Goal: Communication & Community: Answer question/provide support

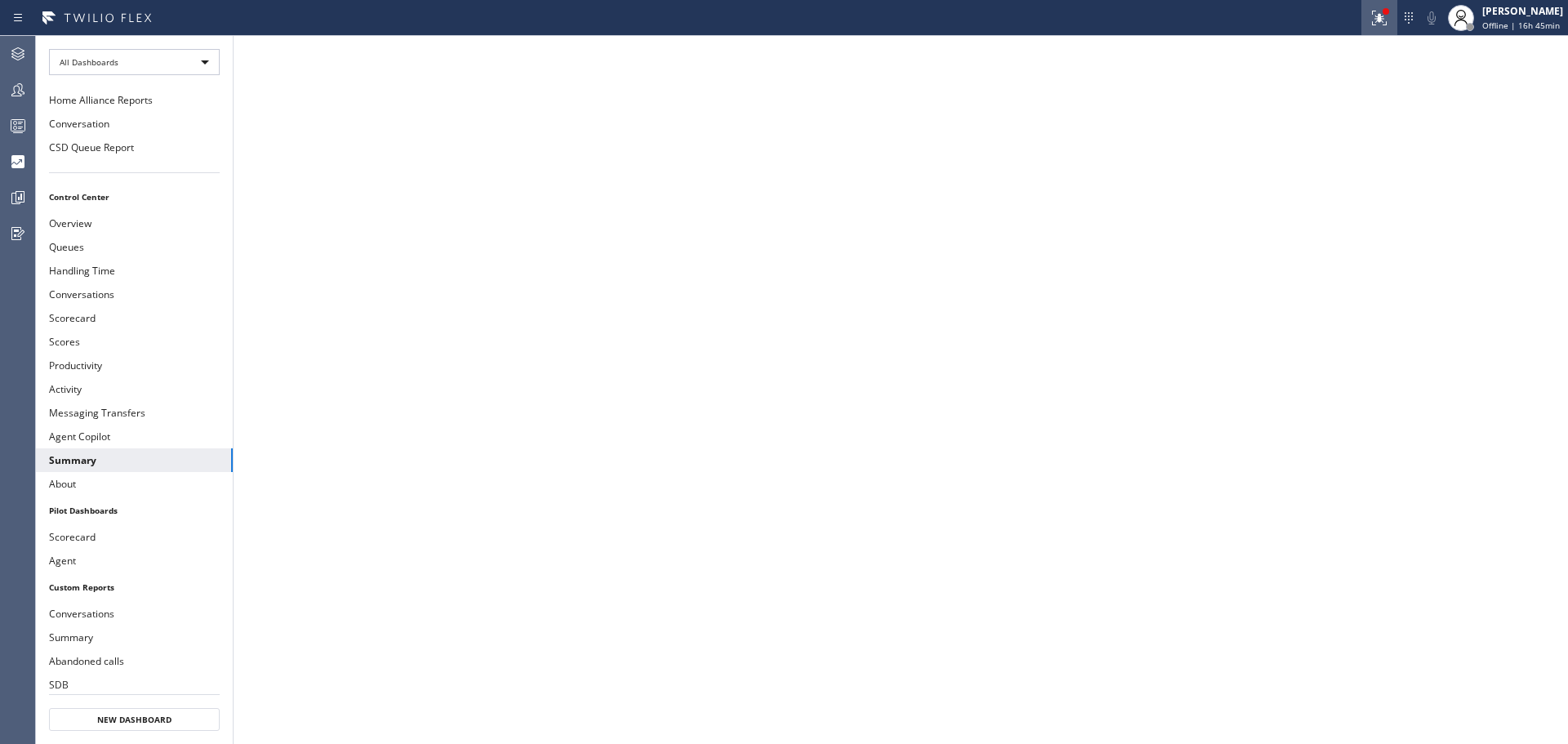
click at [1377, 9] on icon at bounding box center [1380, 18] width 20 height 20
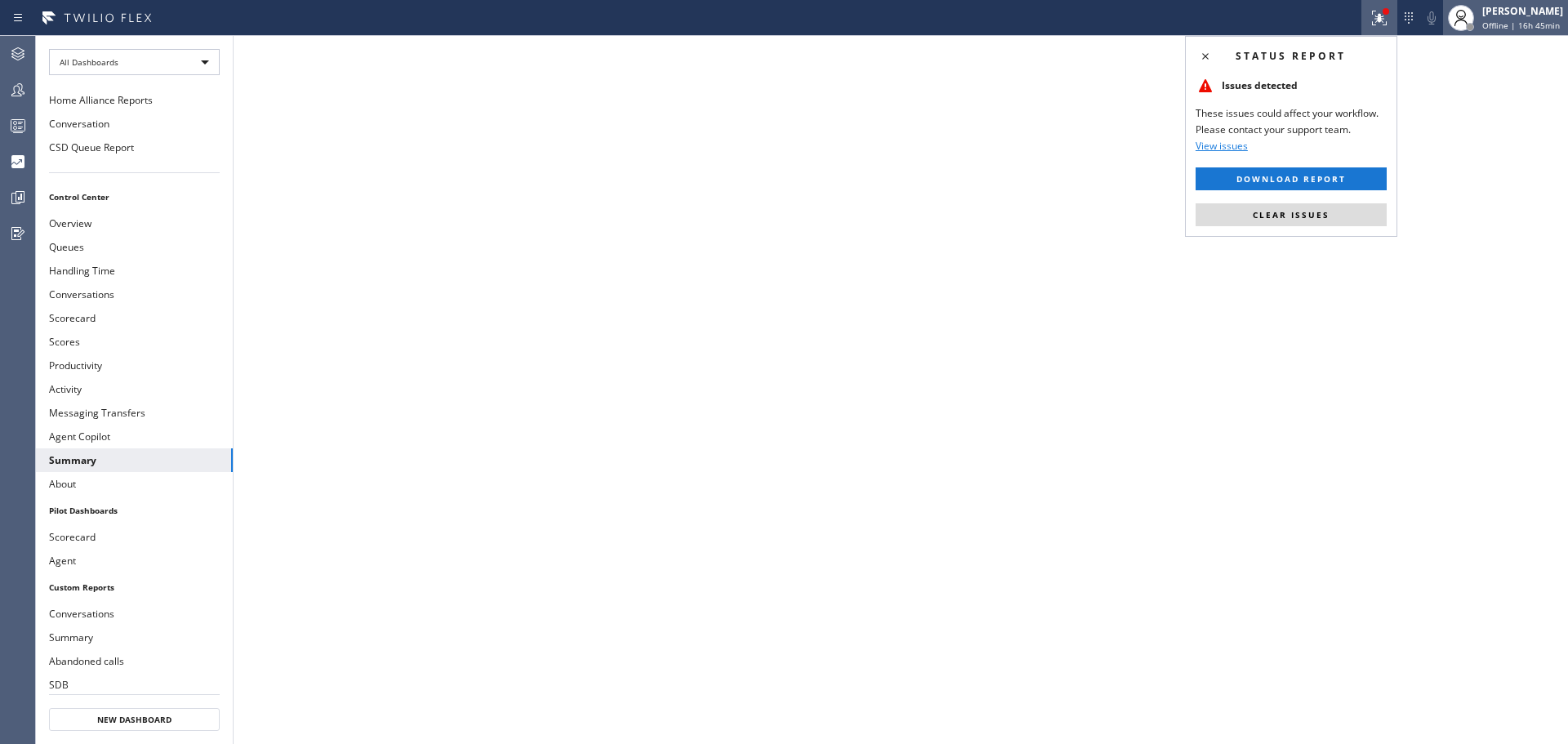
drag, startPoint x: 1321, startPoint y: 210, endPoint x: 1567, endPoint y: 20, distance: 310.8
click at [1332, 207] on button "Clear issues" at bounding box center [1291, 215] width 191 height 23
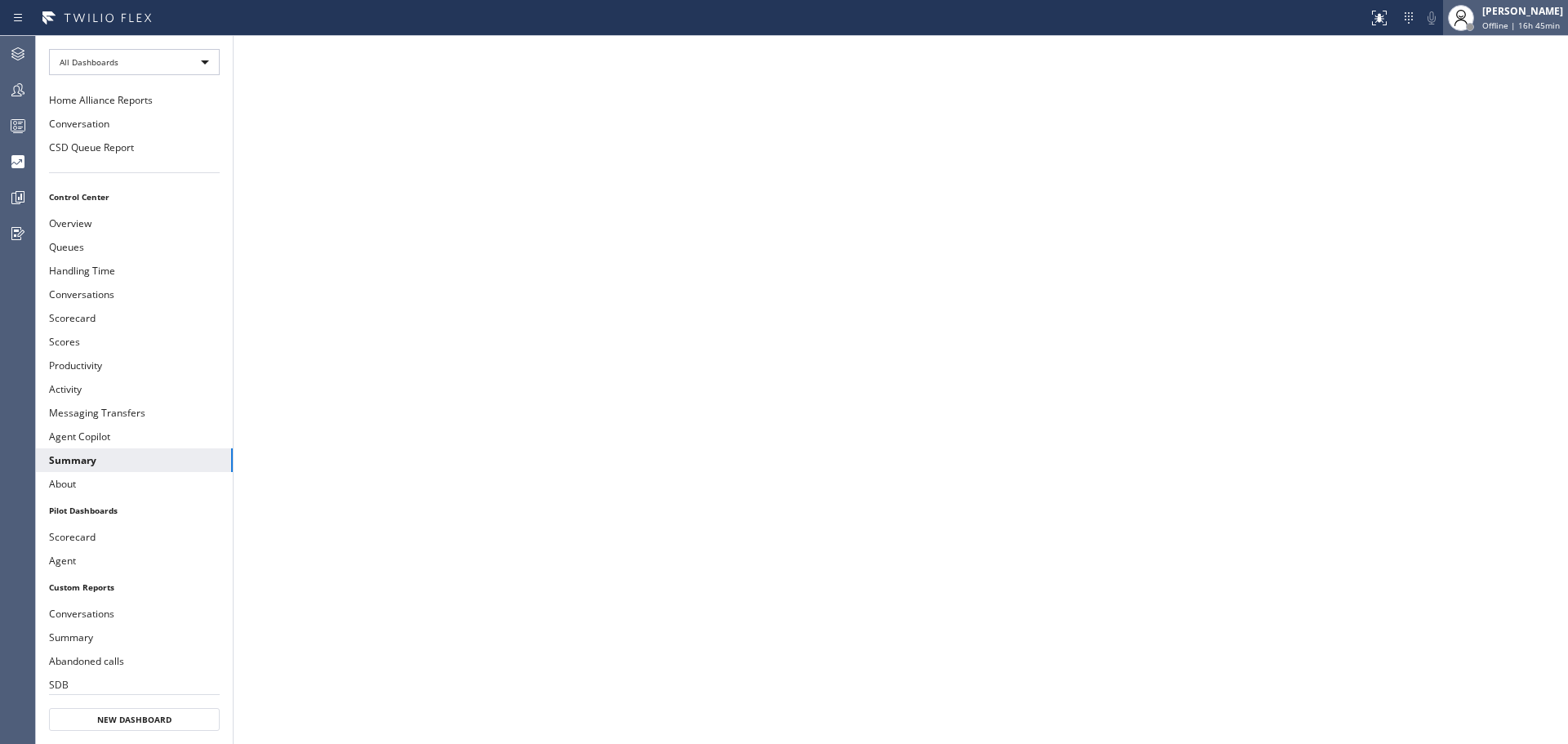
click at [1517, 31] on div "[PERSON_NAME] Offline | 16h 45min" at bounding box center [1524, 17] width 89 height 29
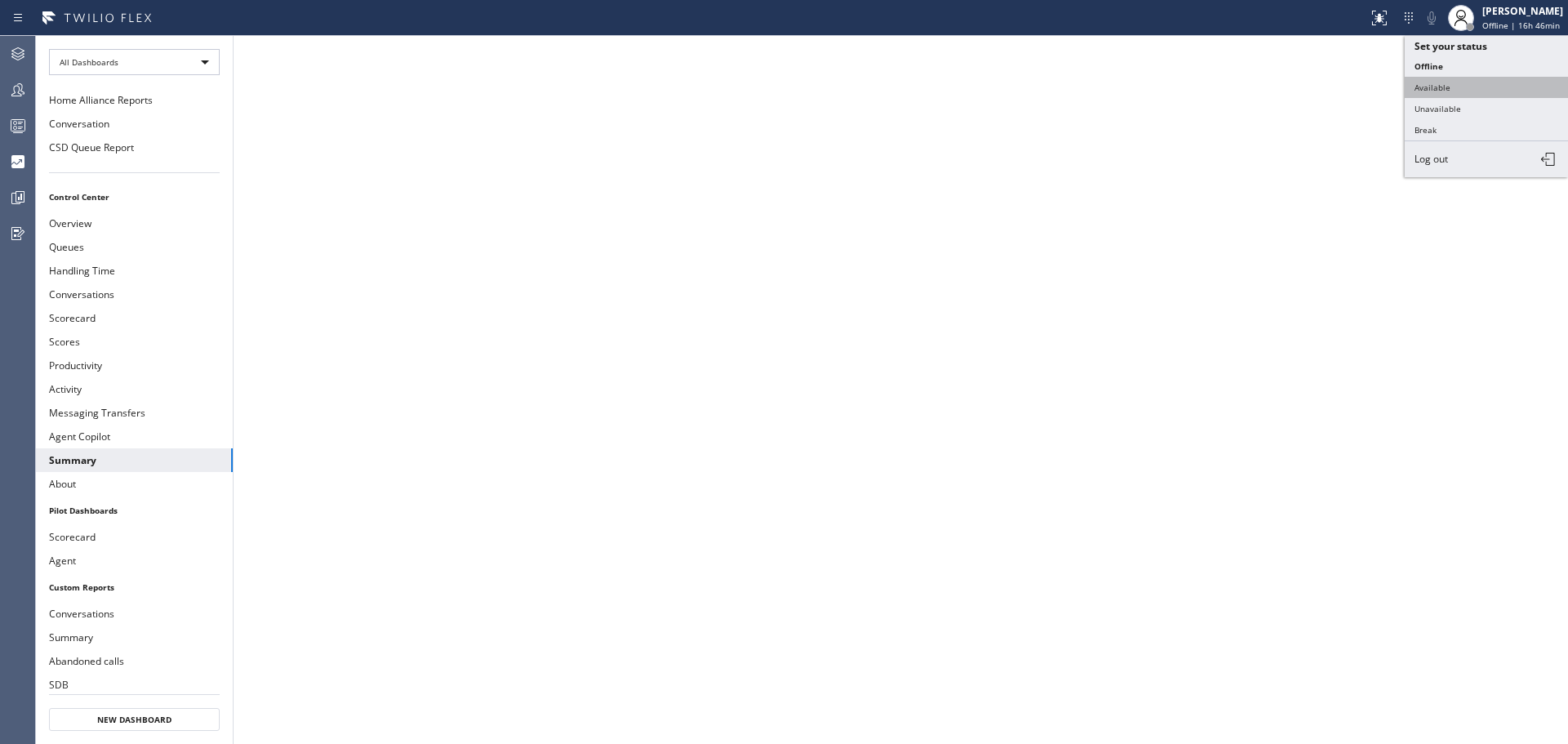
click at [1478, 85] on button "Available" at bounding box center [1486, 87] width 164 height 21
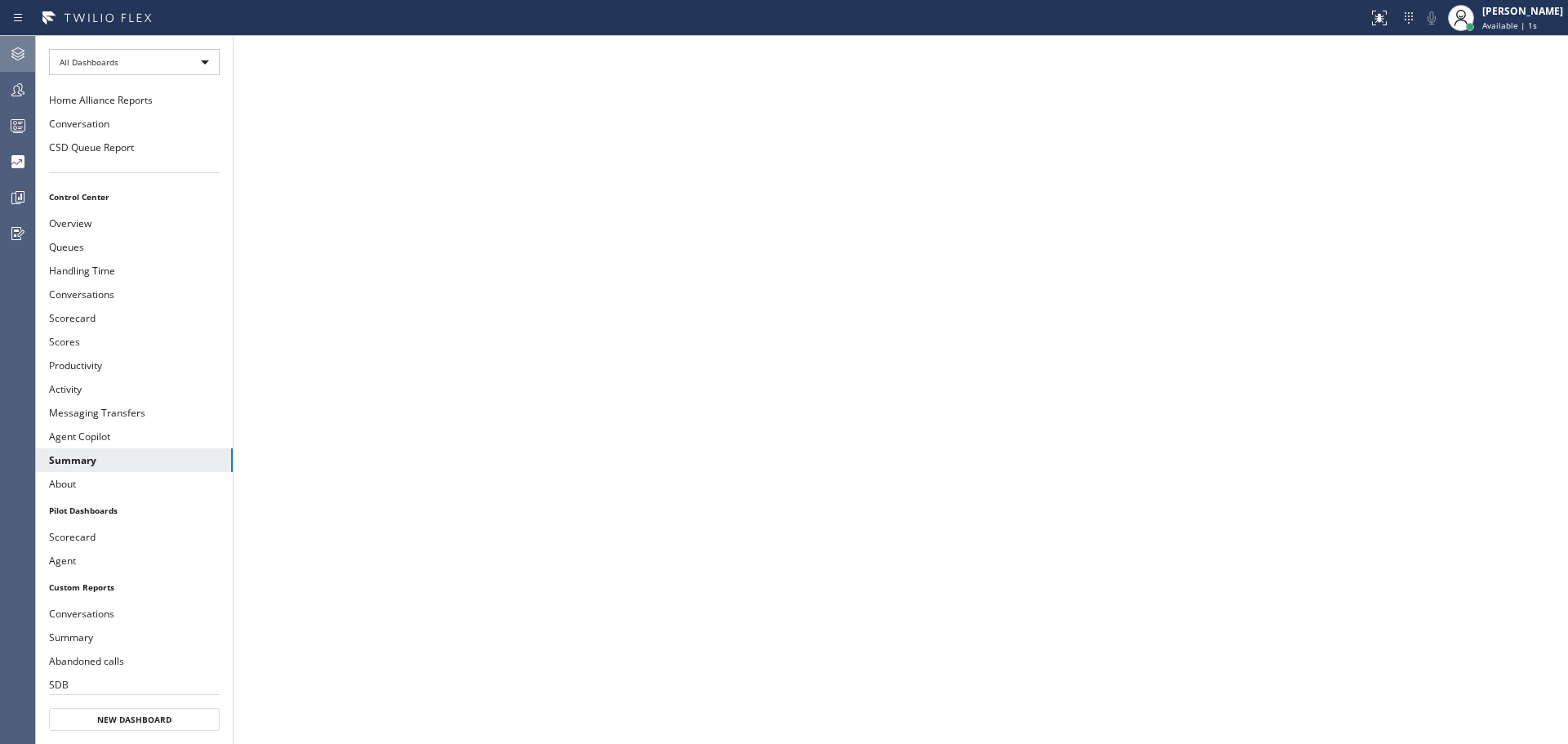
drag, startPoint x: 16, startPoint y: 44, endPoint x: 916, endPoint y: 17, distance: 900.4
click at [17, 46] on icon at bounding box center [18, 54] width 20 height 20
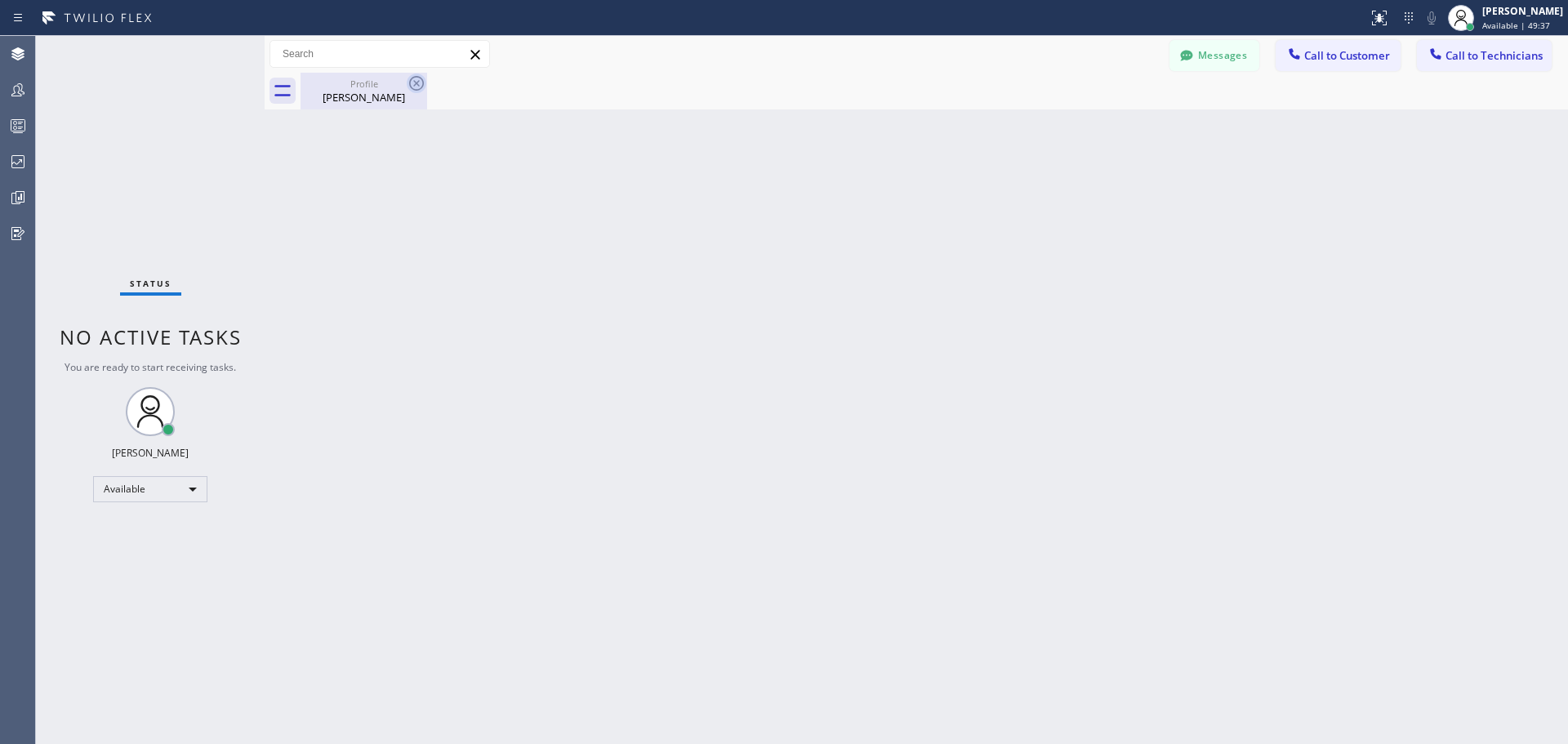
click at [411, 78] on icon at bounding box center [417, 83] width 20 height 20
click at [1384, 26] on icon at bounding box center [1380, 18] width 20 height 20
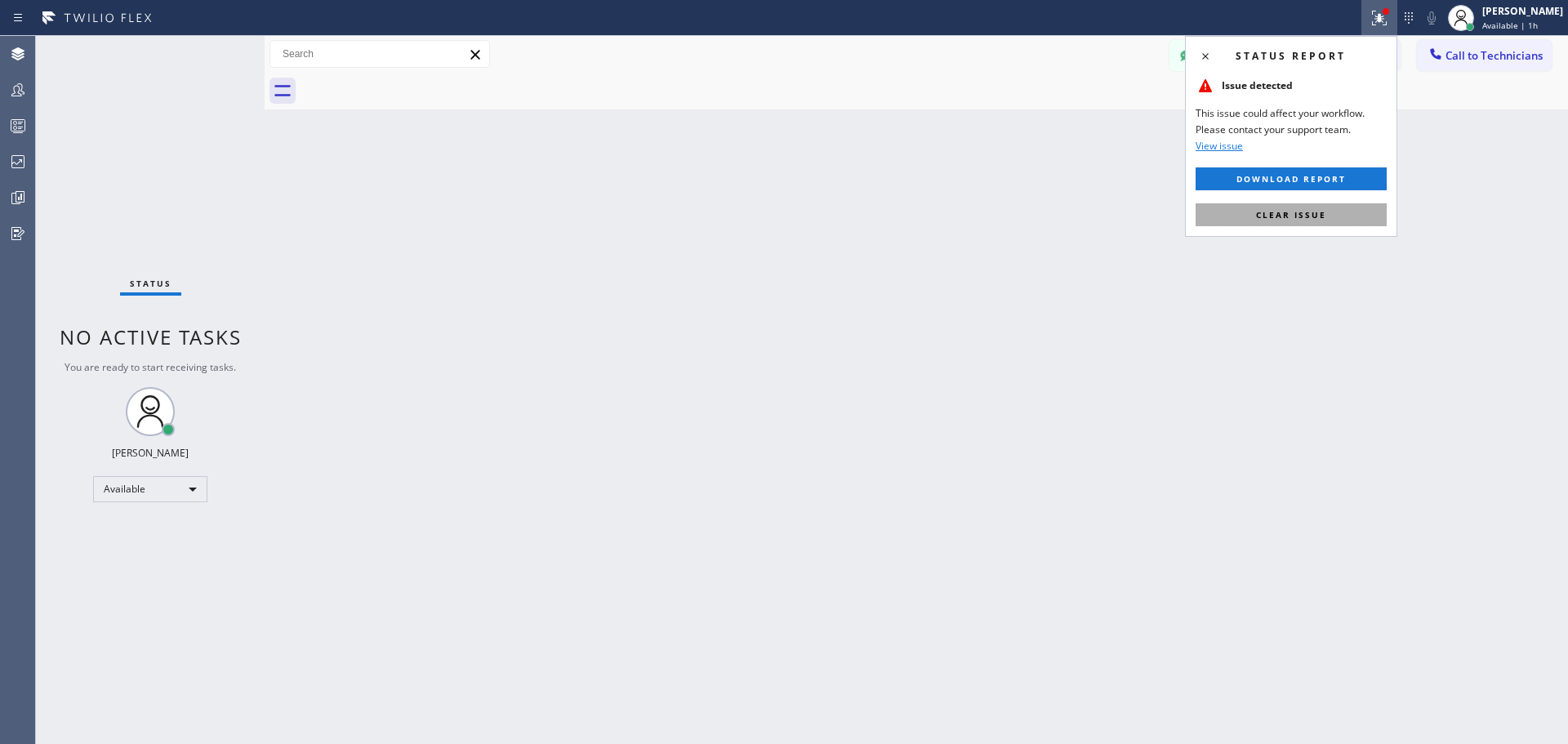
click at [1320, 210] on span "Clear issue" at bounding box center [1290, 215] width 70 height 12
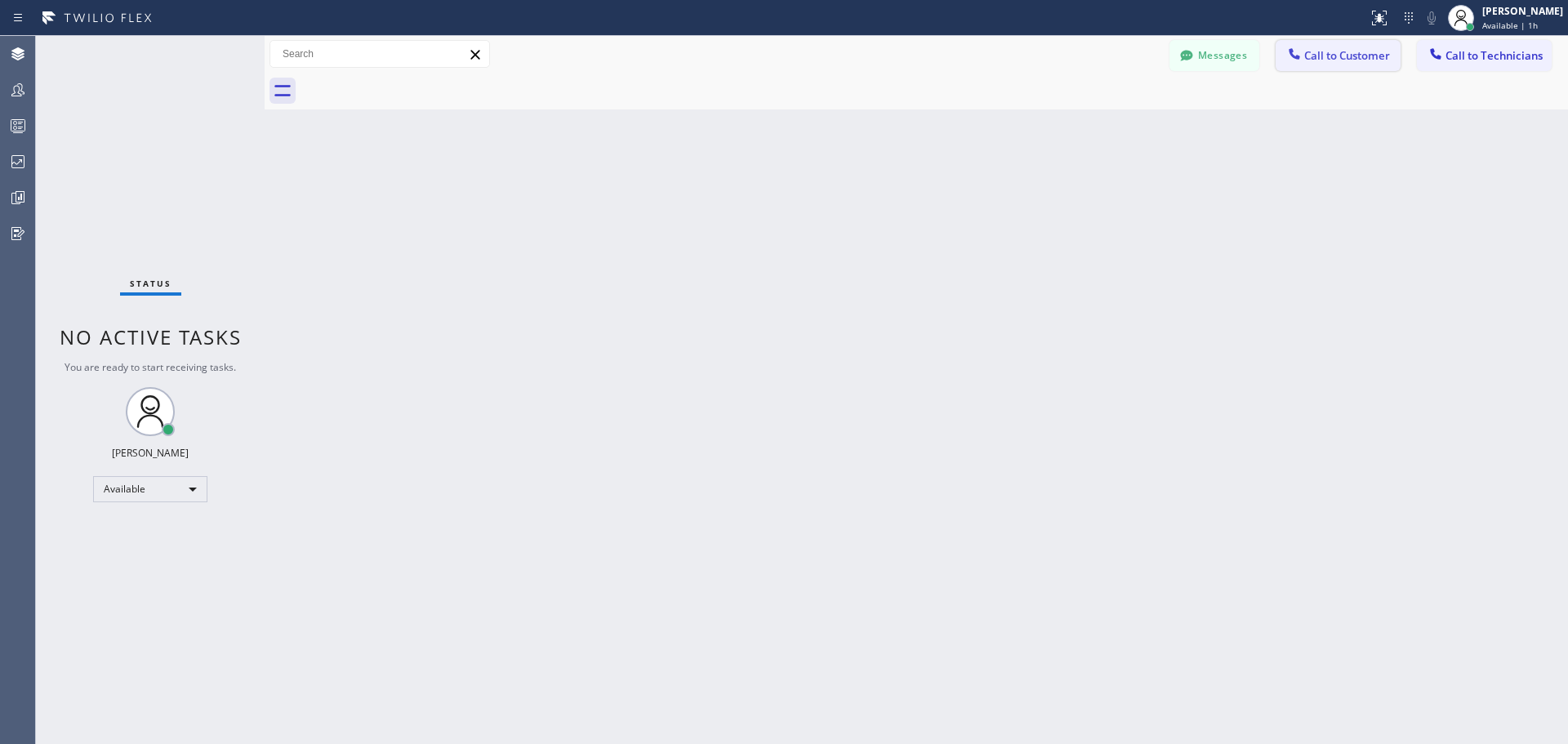
click at [1363, 55] on span "Call to Customer" at bounding box center [1347, 56] width 85 height 15
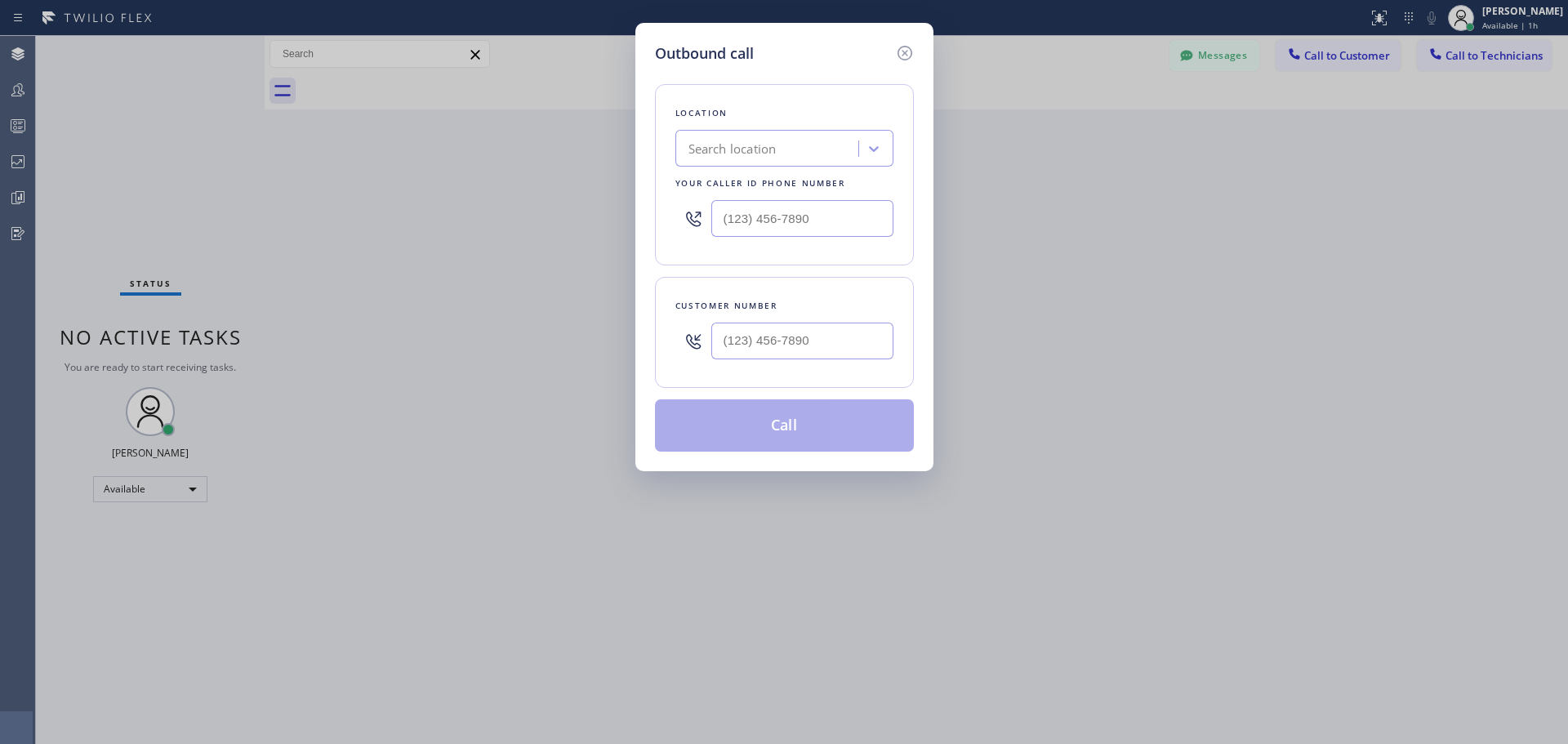
click at [865, 128] on div "Location Search location Your caller id phone number" at bounding box center [784, 174] width 259 height 182
click at [824, 144] on div "Search location" at bounding box center [769, 149] width 178 height 29
type input "CSM"
click at [796, 178] on div "Home Alliance CSM" at bounding box center [784, 183] width 218 height 30
type input "[PHONE_NUMBER]"
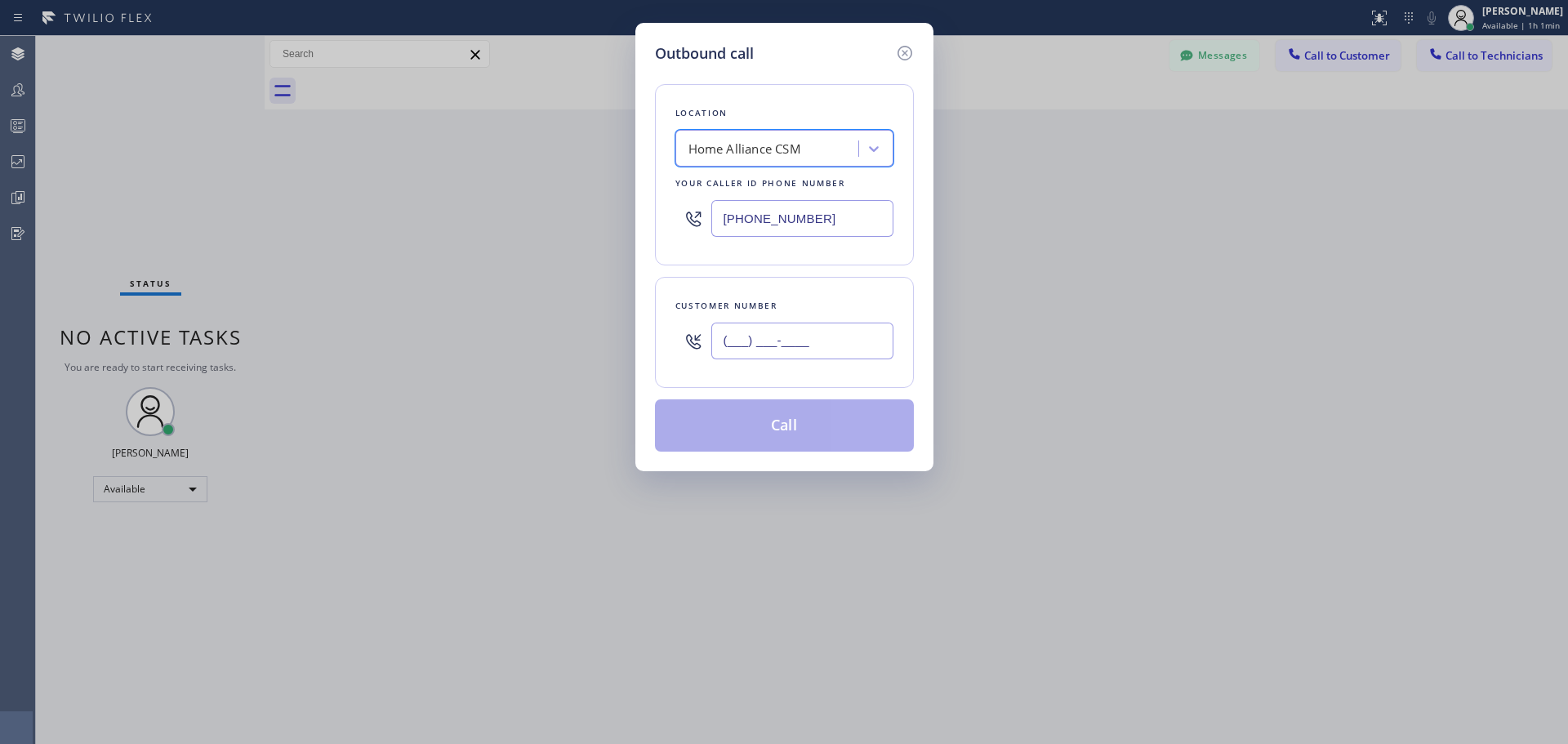
click at [791, 336] on input "(___) ___-____" at bounding box center [803, 341] width 182 height 37
paste input "415) 299-5621"
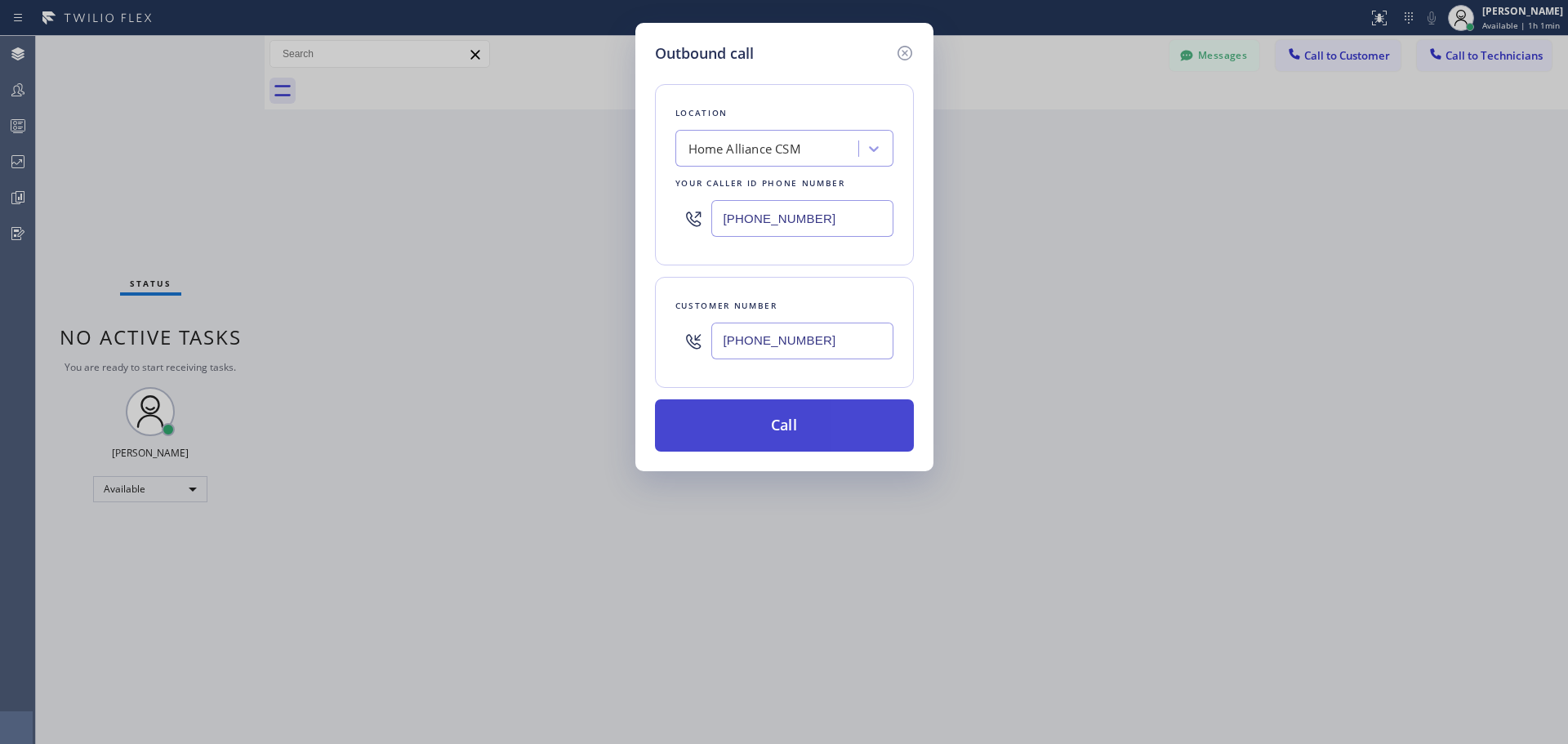
type input "[PHONE_NUMBER]"
click at [772, 437] on button "Call" at bounding box center [784, 426] width 259 height 53
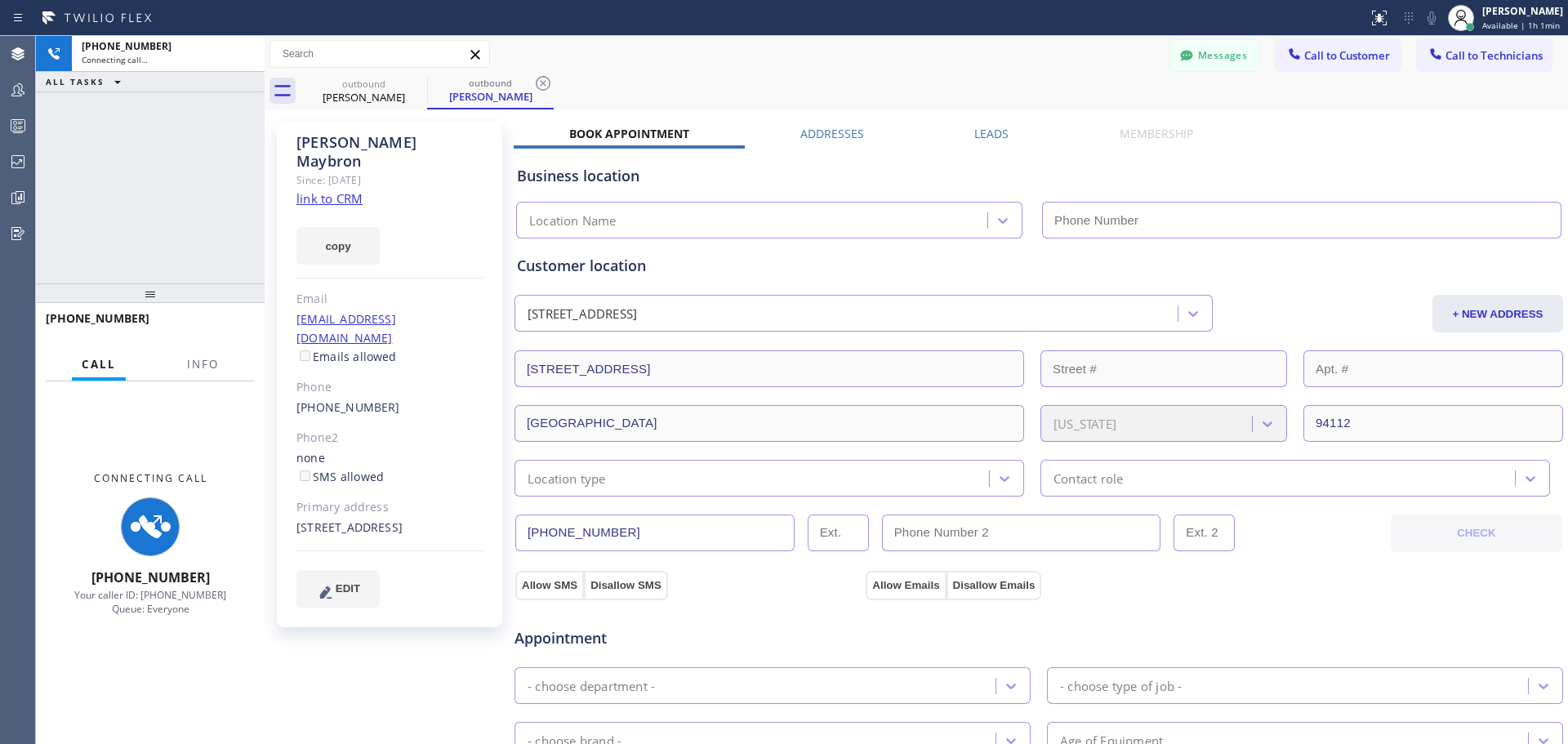
type input "[PHONE_NUMBER]"
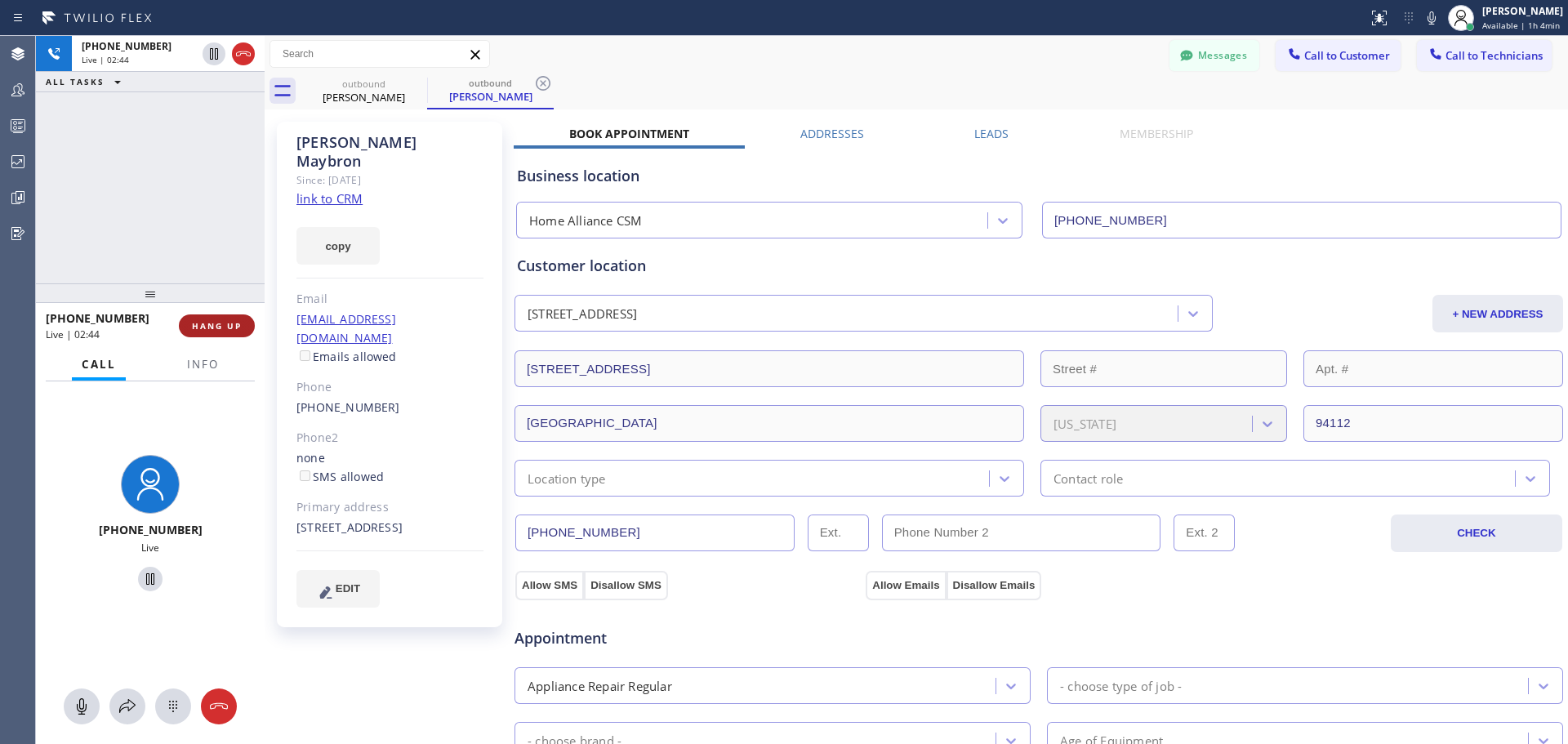
click at [245, 322] on button "HANG UP" at bounding box center [217, 326] width 76 height 23
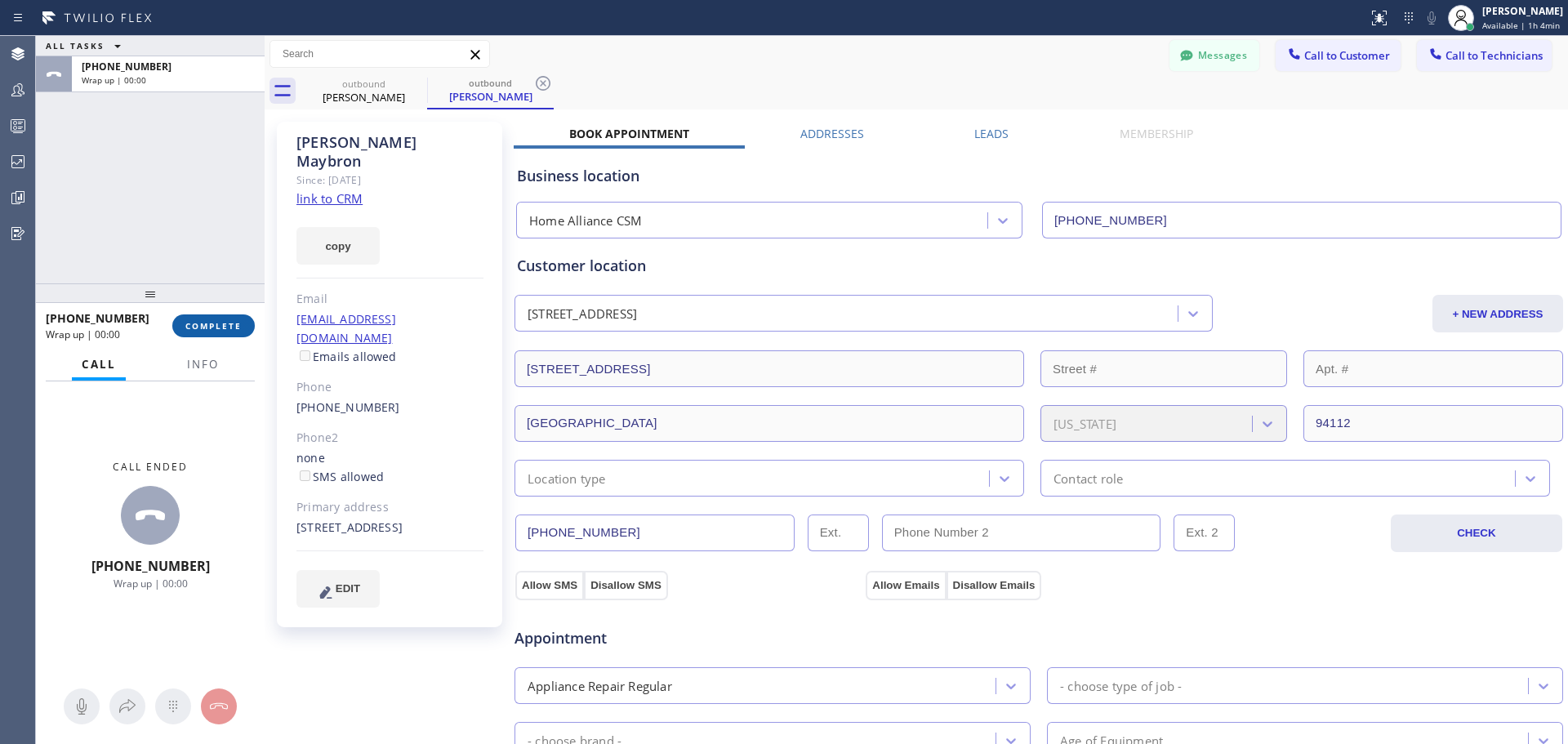
click at [214, 330] on span "COMPLETE" at bounding box center [214, 326] width 57 height 12
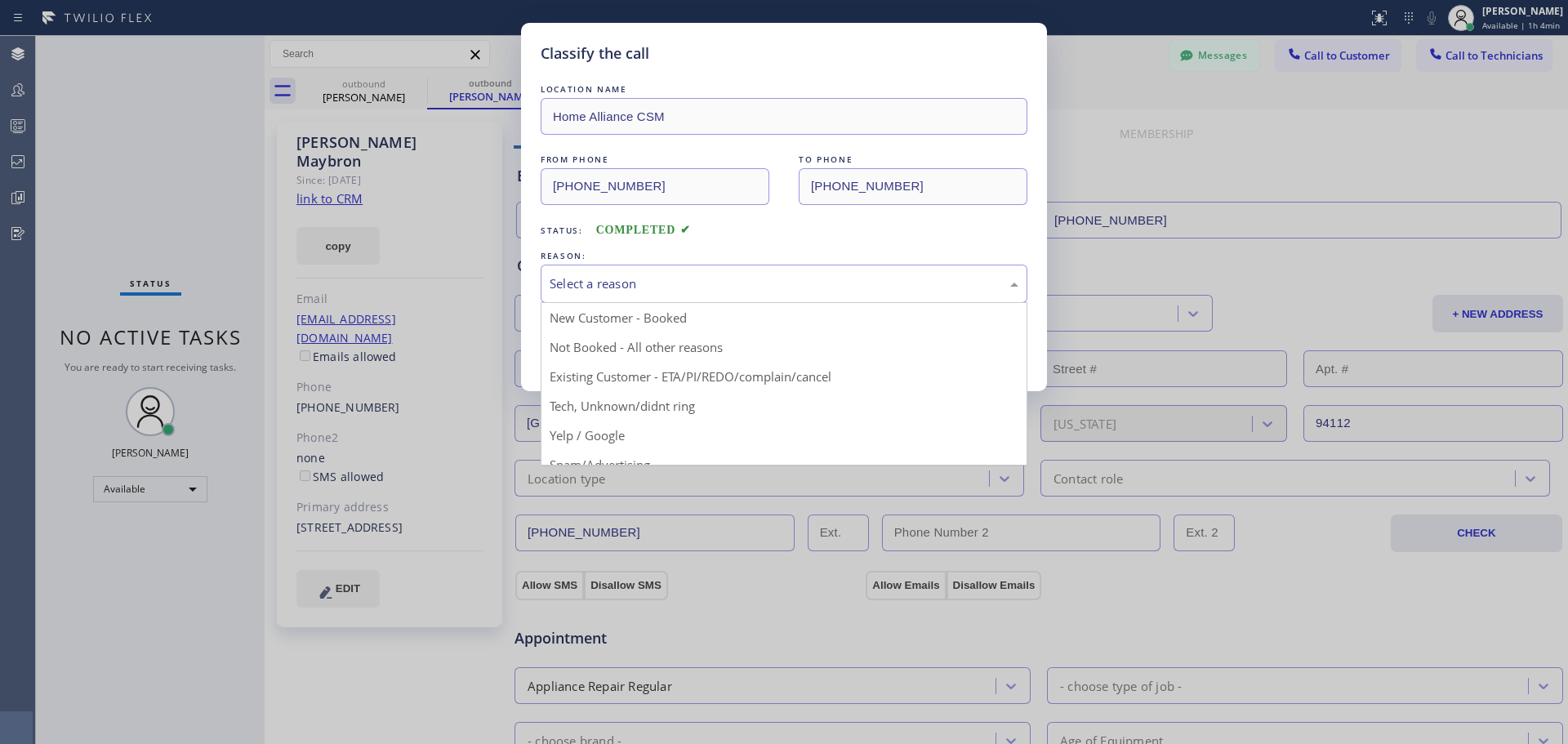
click at [728, 289] on div "Select a reason" at bounding box center [784, 284] width 468 height 19
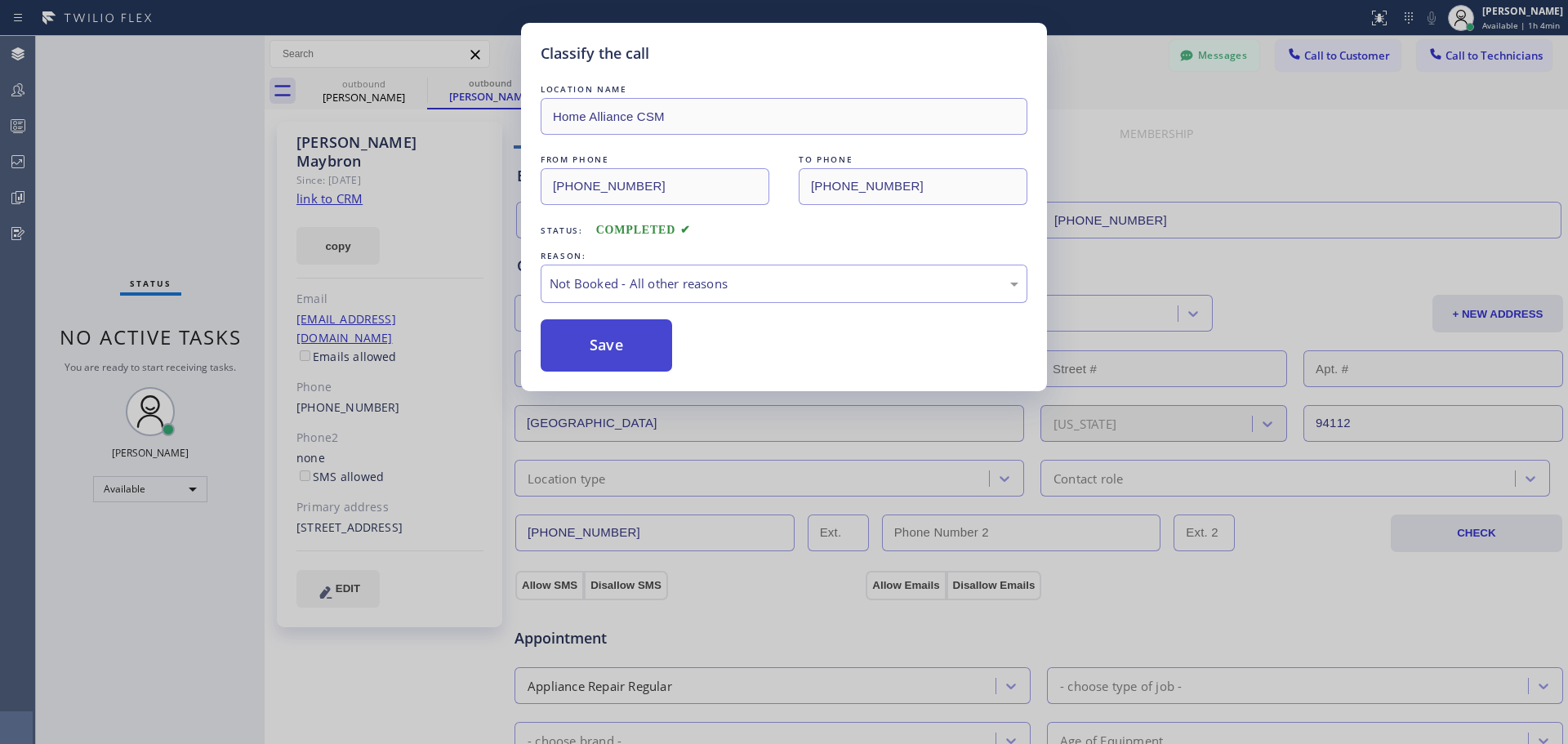
click at [555, 349] on button "Save" at bounding box center [606, 346] width 131 height 53
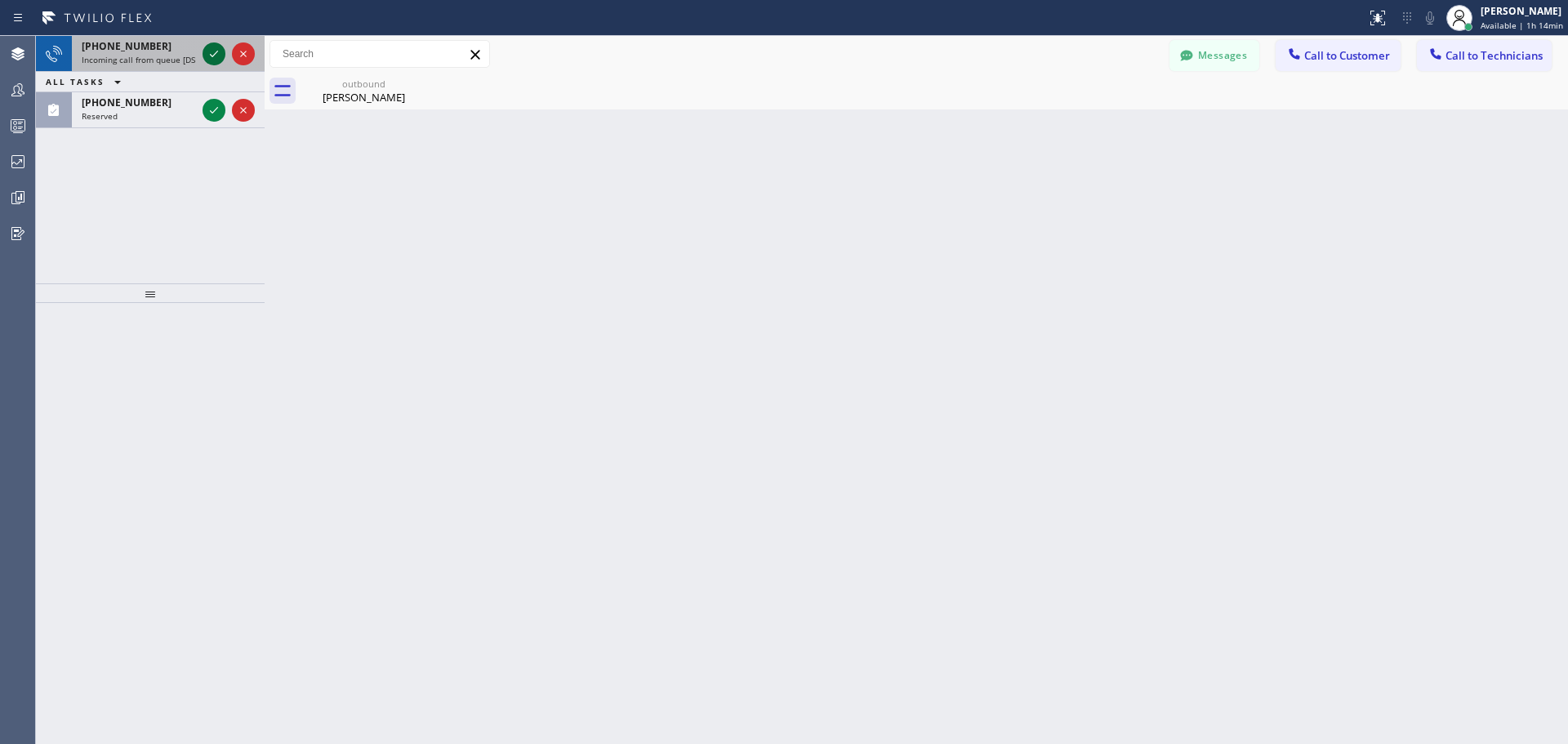
click at [216, 59] on icon at bounding box center [214, 54] width 20 height 20
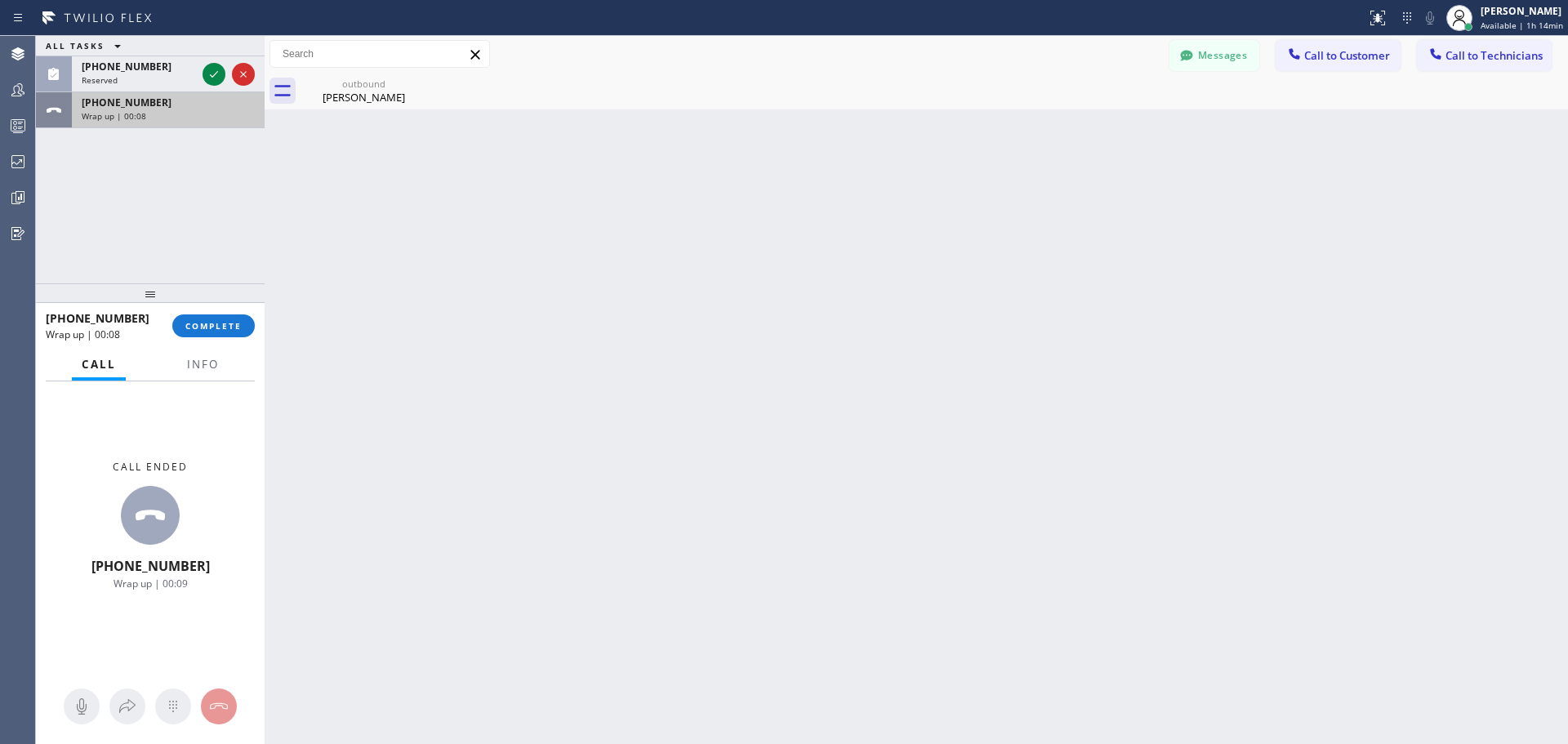
click at [187, 115] on div "Wrap up | 00:08" at bounding box center [168, 116] width 173 height 12
click at [211, 334] on button "COMPLETE" at bounding box center [214, 326] width 82 height 23
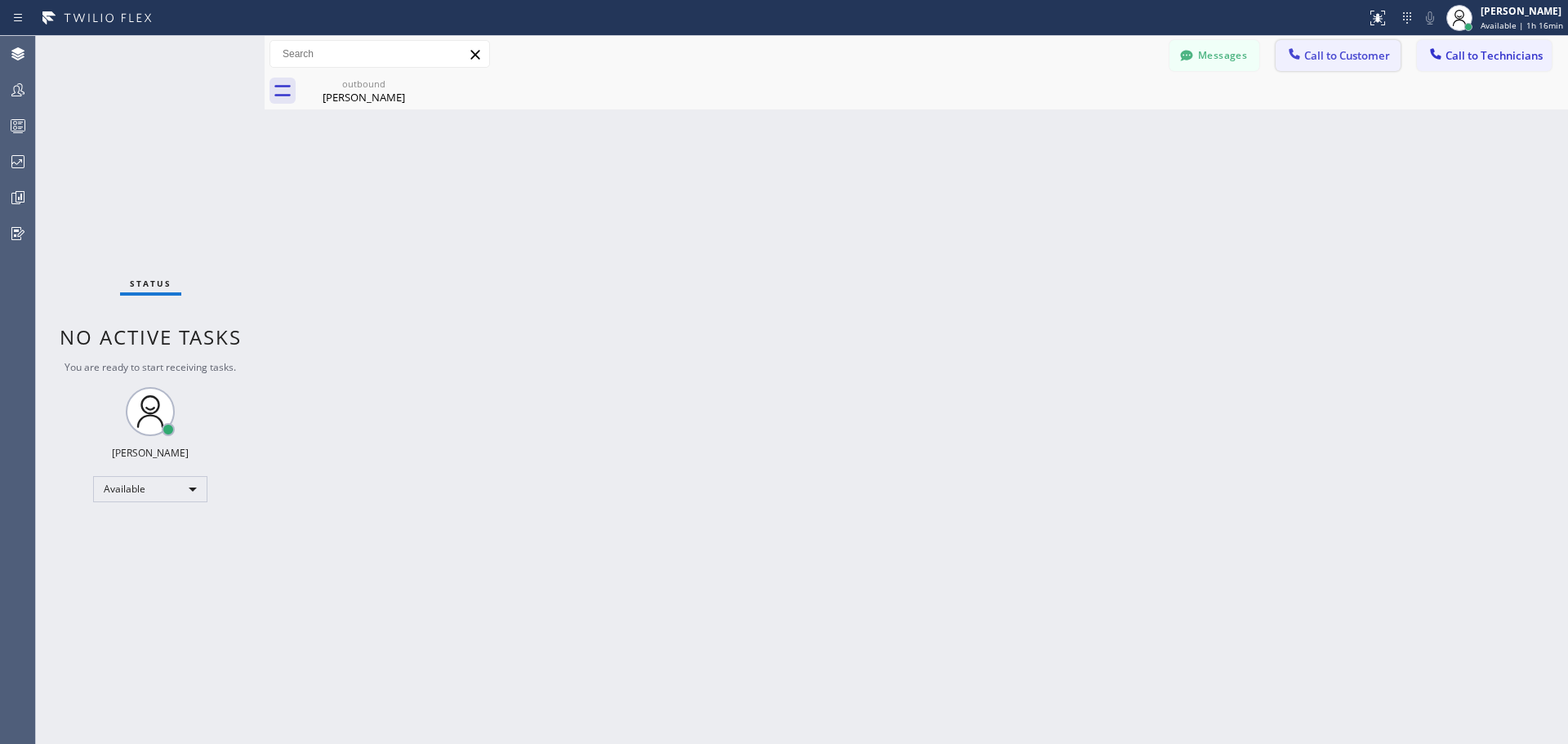
click at [1335, 59] on span "Call to Customer" at bounding box center [1347, 56] width 85 height 15
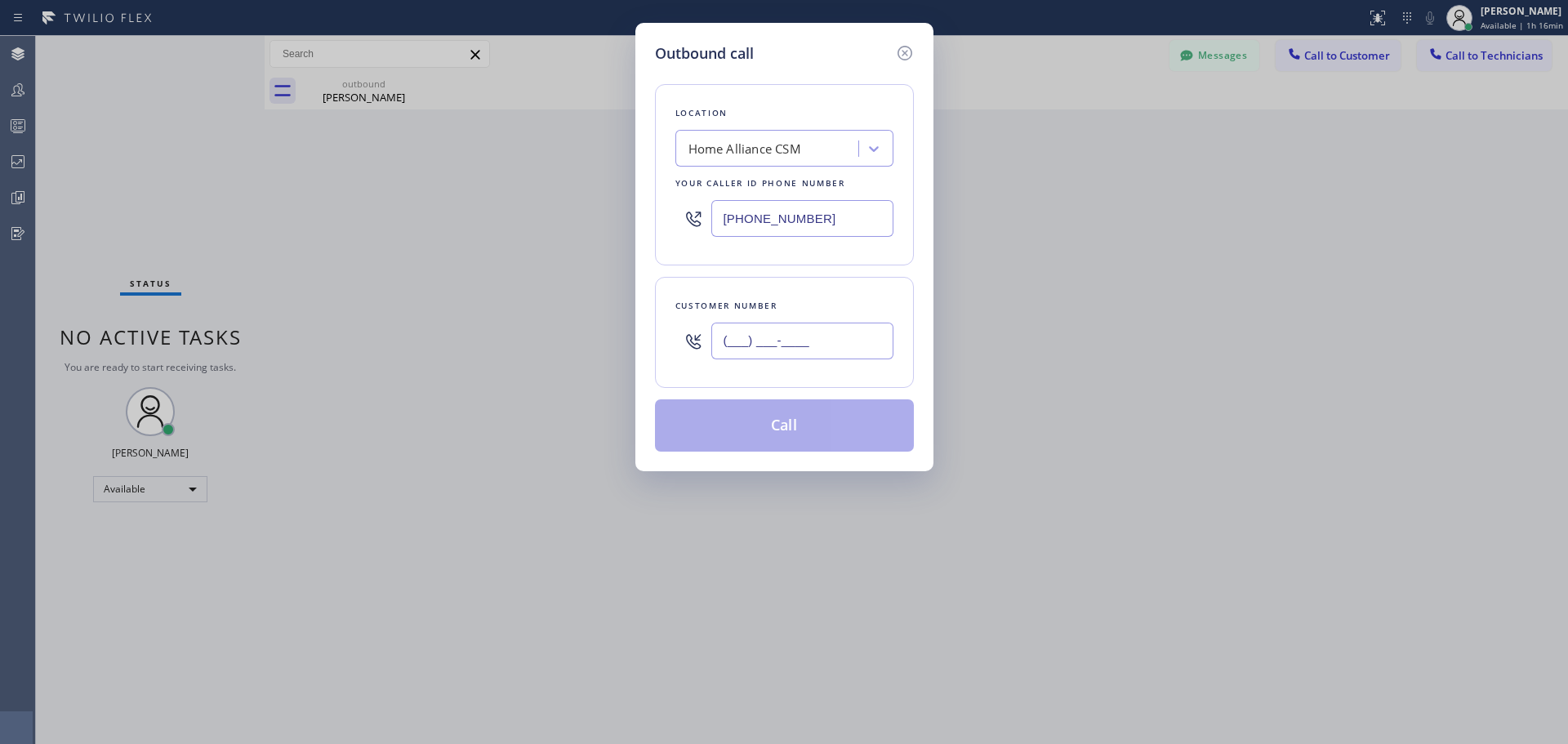
click at [770, 328] on input "(___) ___-____" at bounding box center [803, 341] width 182 height 37
paste input "408) 561-4221"
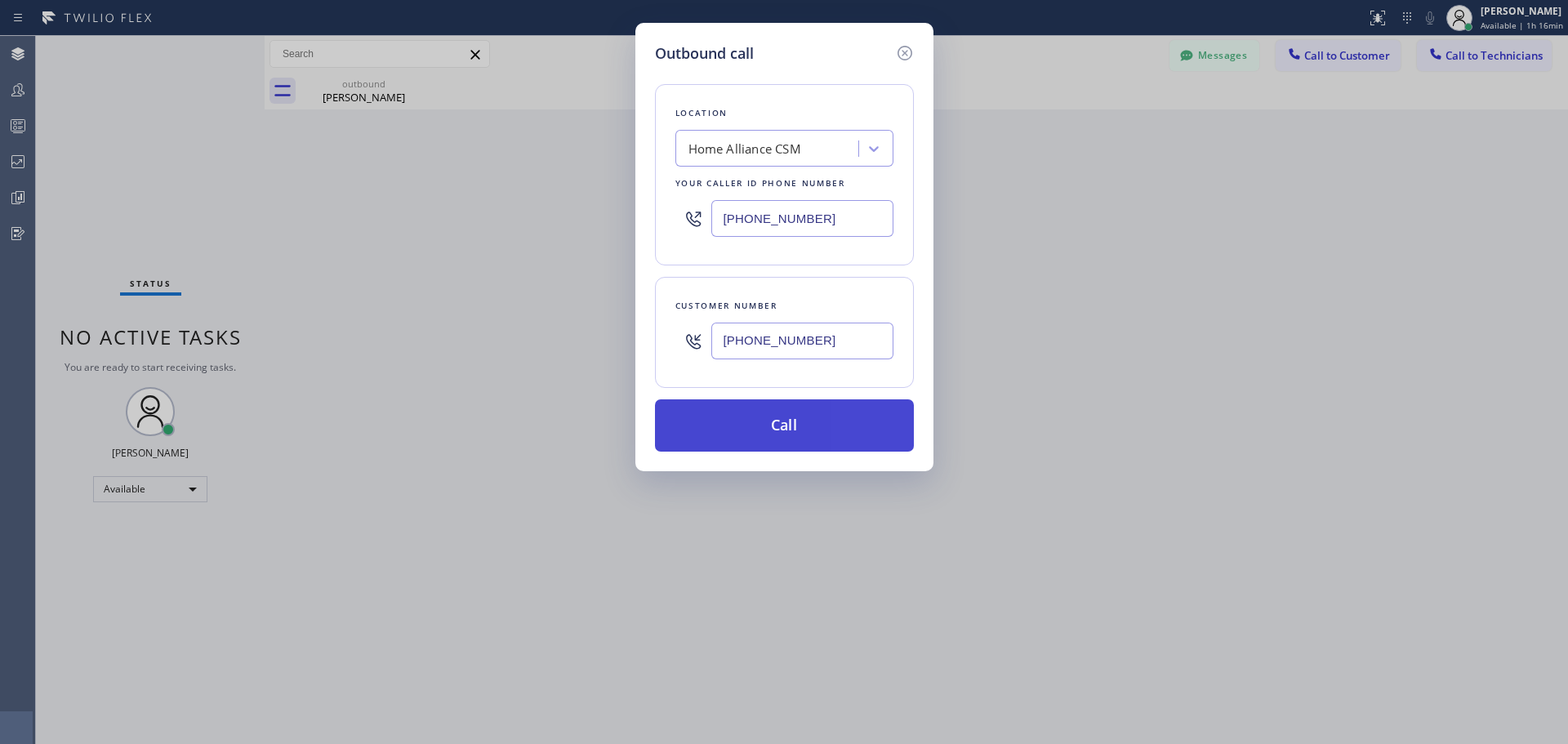
type input "[PHONE_NUMBER]"
click at [786, 424] on button "Call" at bounding box center [784, 426] width 259 height 53
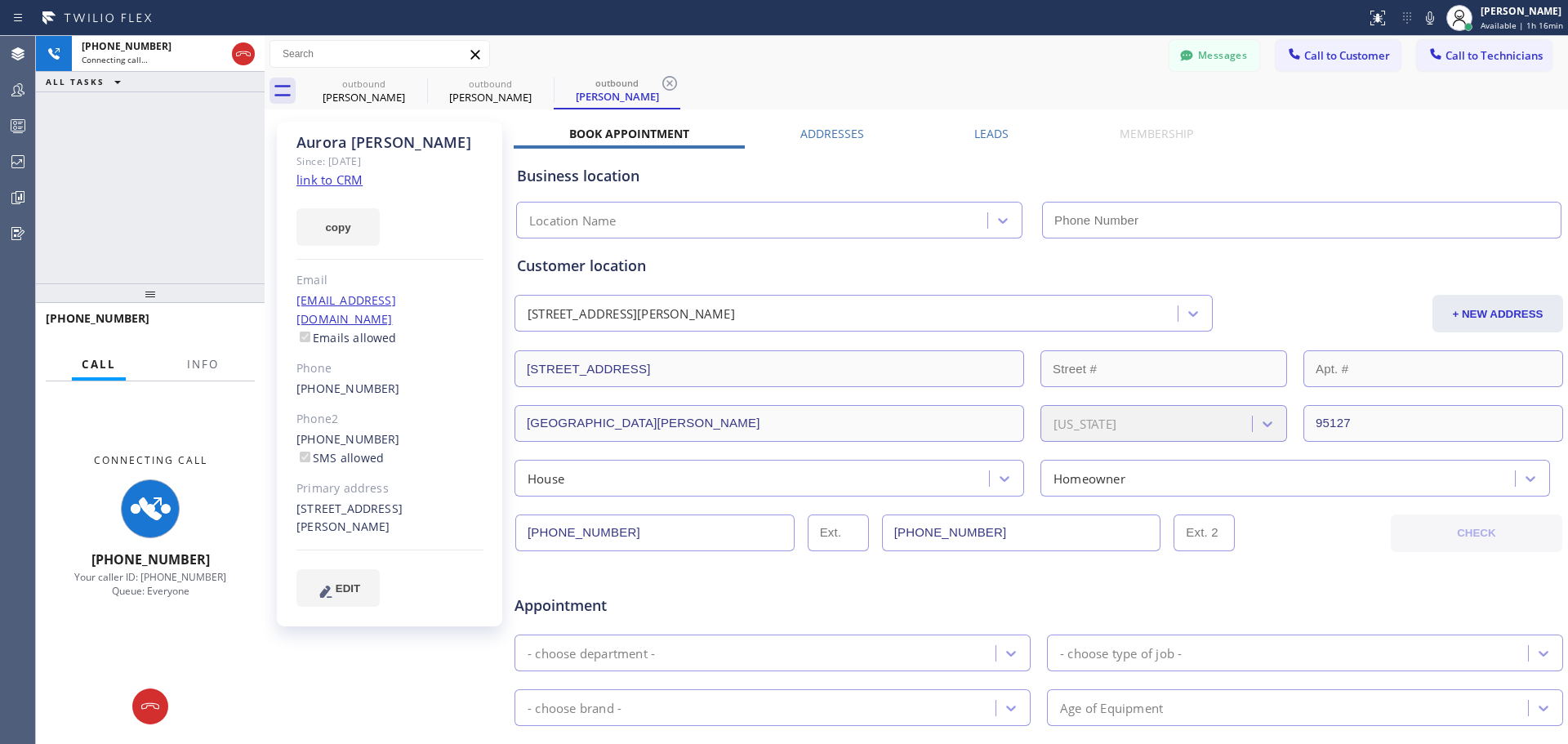
type input "[PHONE_NUMBER]"
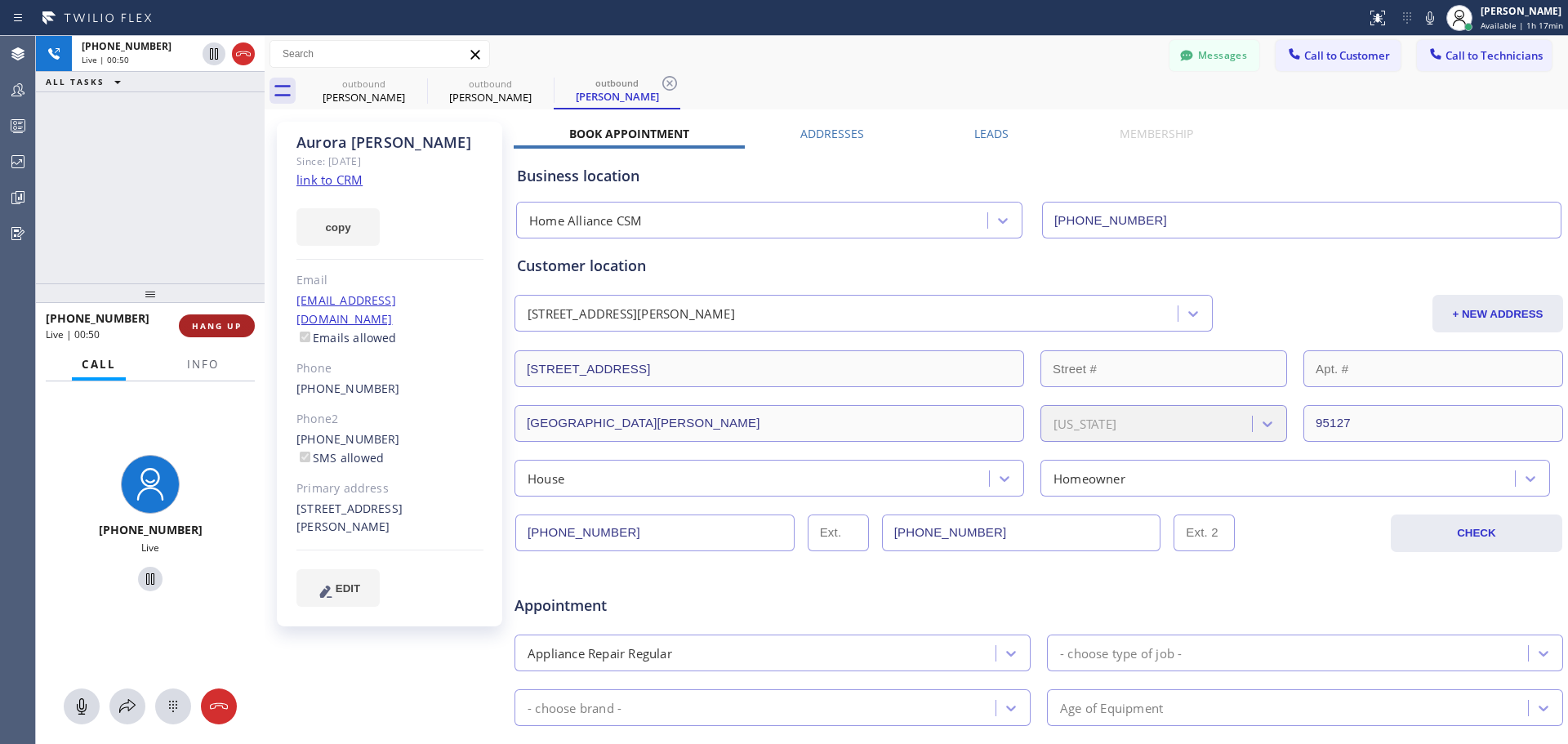
click at [205, 332] on button "HANG UP" at bounding box center [217, 326] width 76 height 23
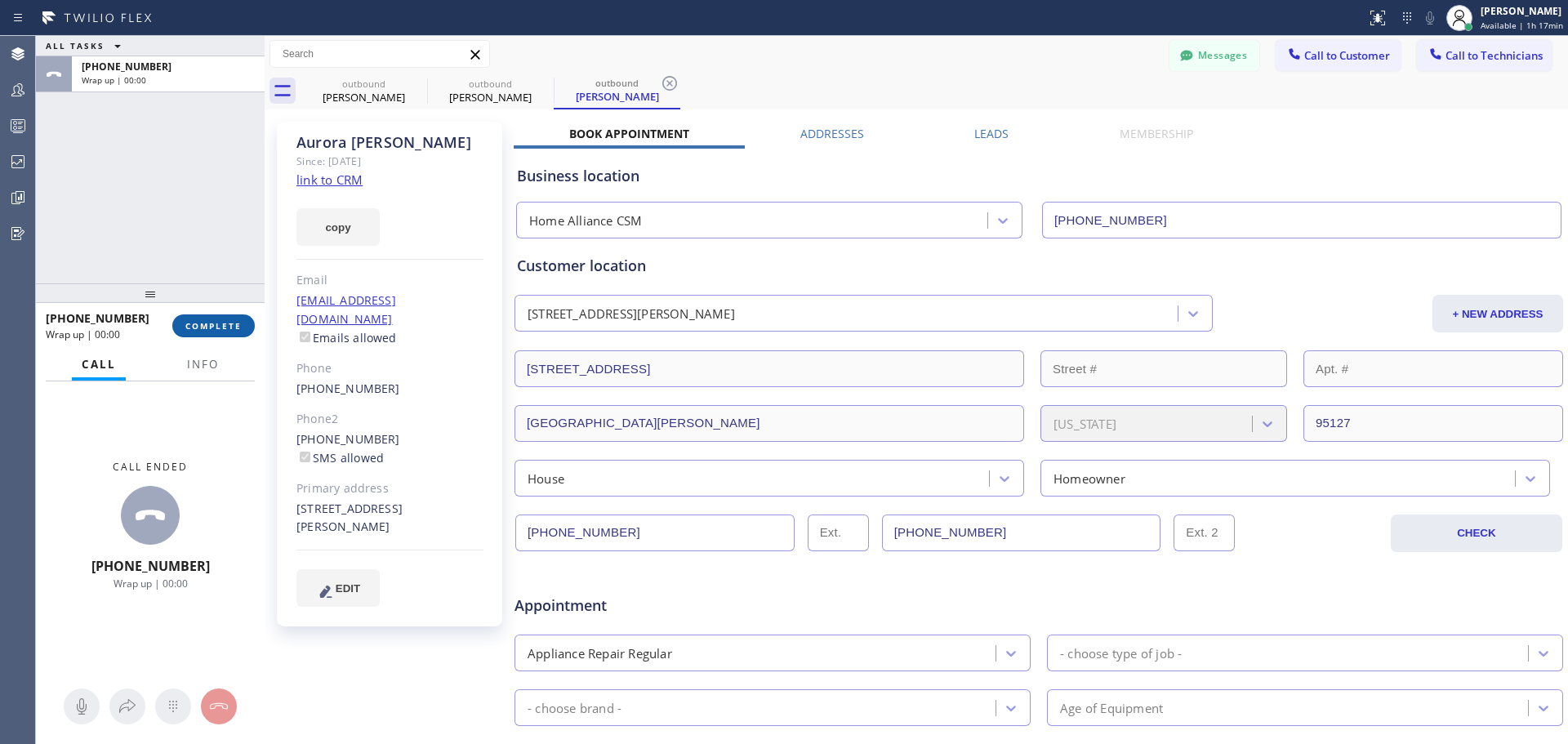
click at [226, 333] on button "COMPLETE" at bounding box center [214, 326] width 82 height 23
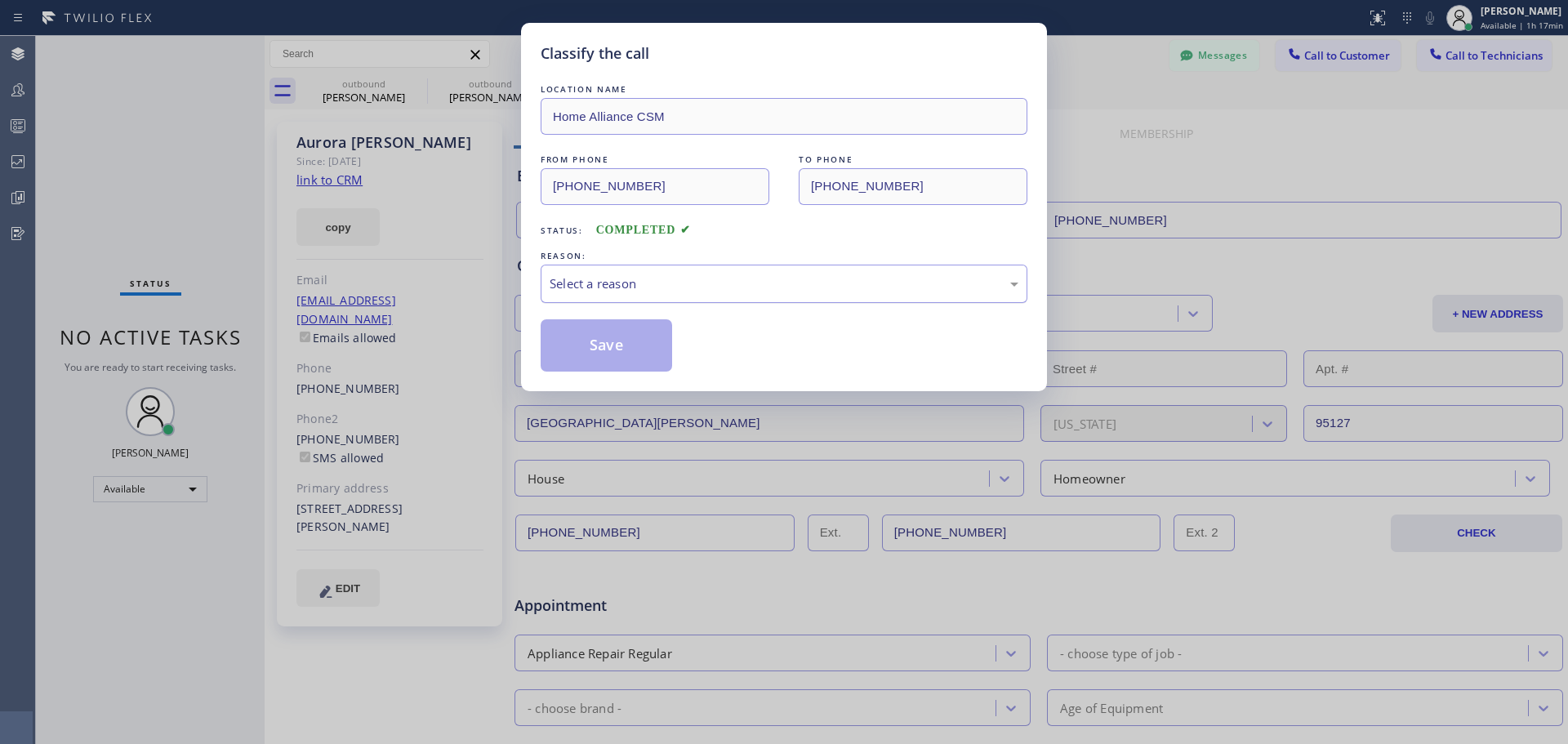
click at [831, 269] on div "Select a reason" at bounding box center [784, 284] width 487 height 39
click at [610, 346] on button "Save" at bounding box center [606, 346] width 131 height 53
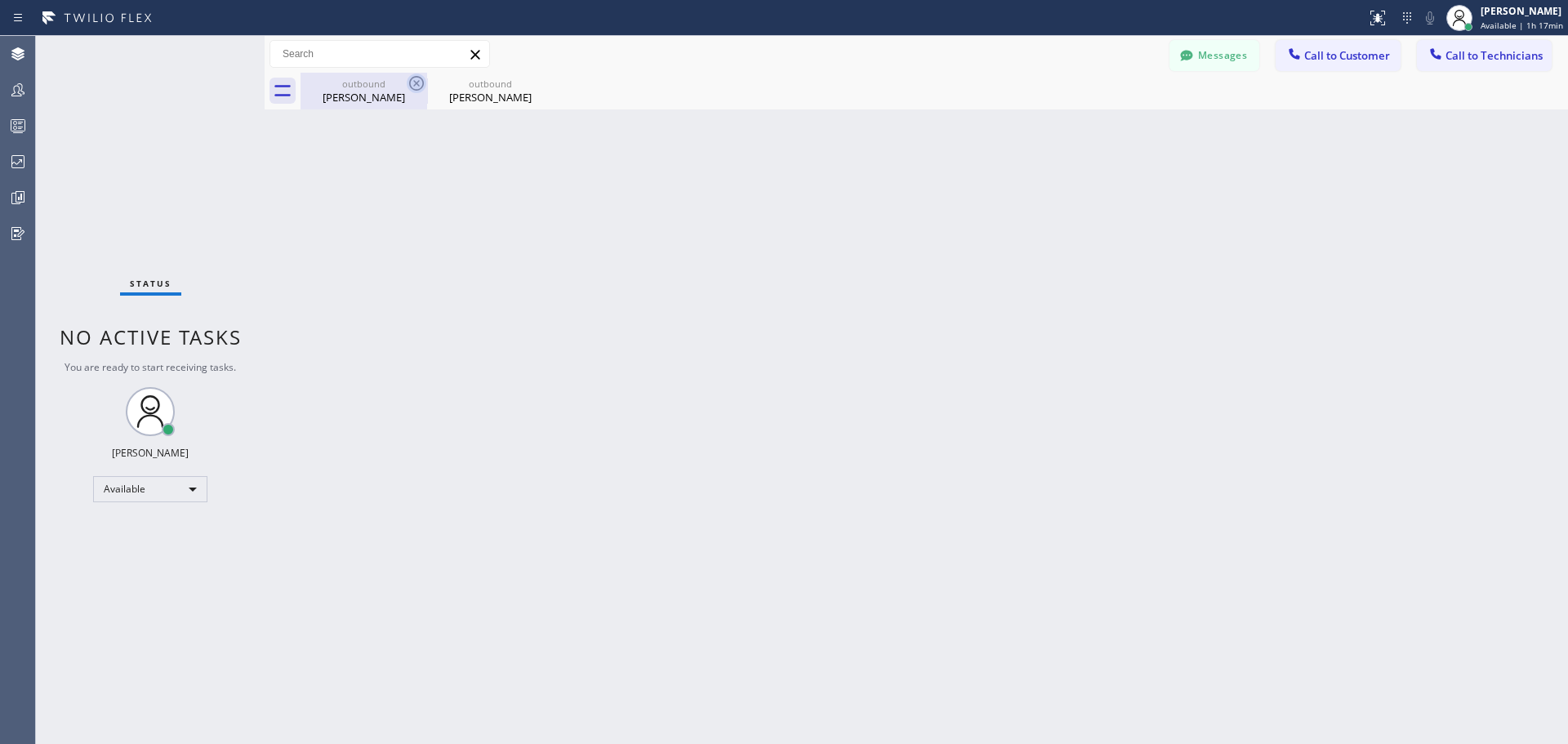
click at [408, 86] on icon at bounding box center [417, 83] width 20 height 20
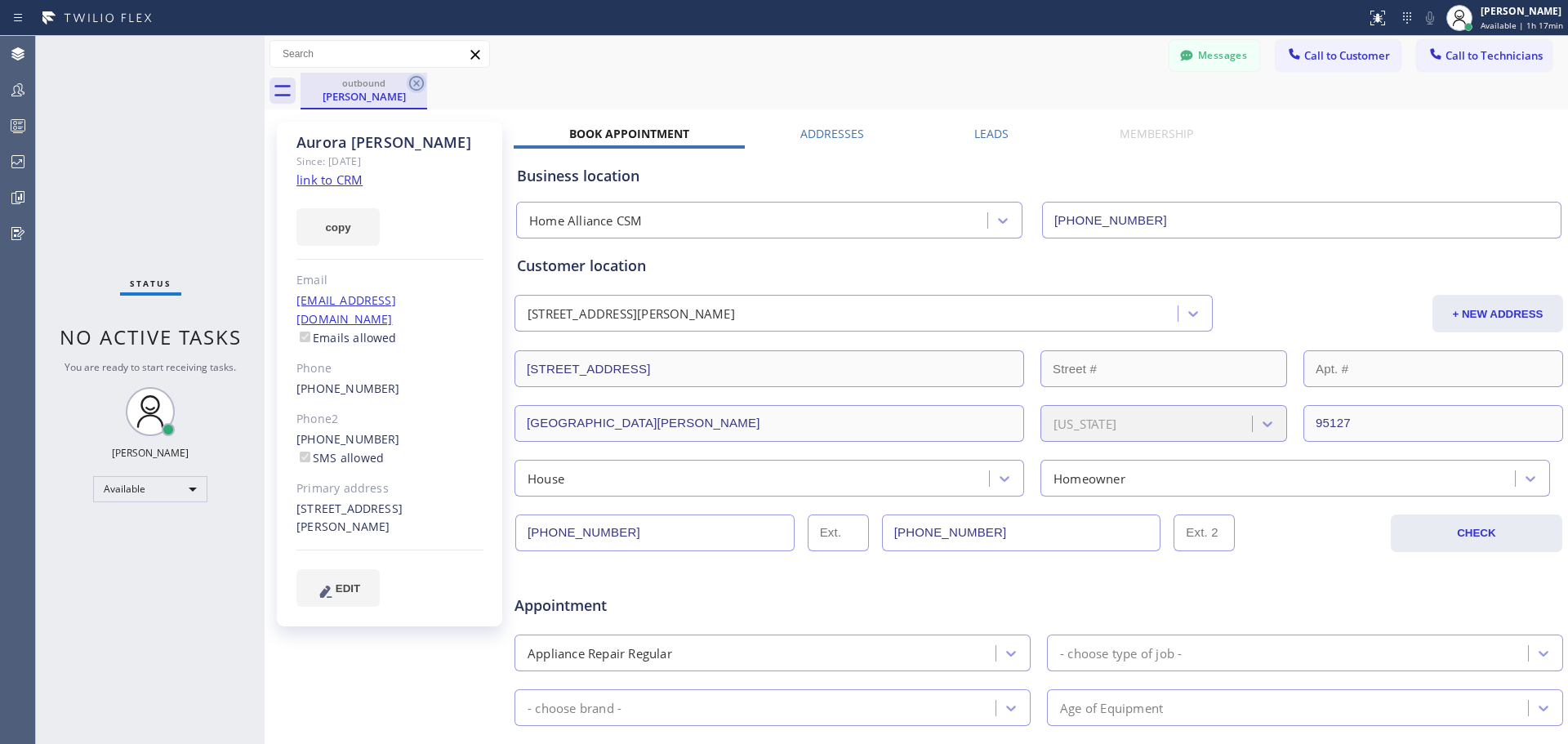
click at [421, 83] on icon at bounding box center [417, 83] width 20 height 20
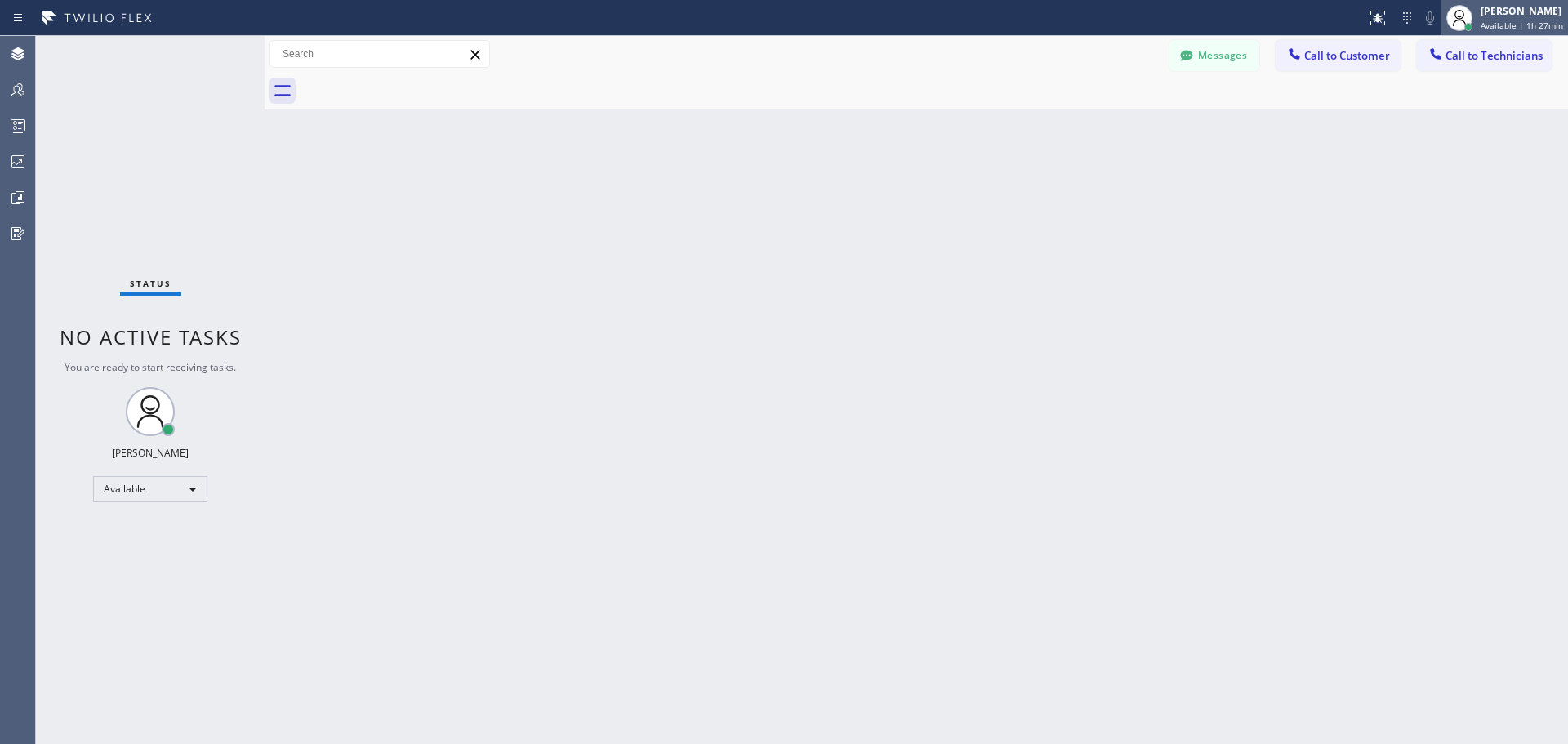
click at [1498, 27] on span "Available | 1h 27min" at bounding box center [1522, 25] width 82 height 12
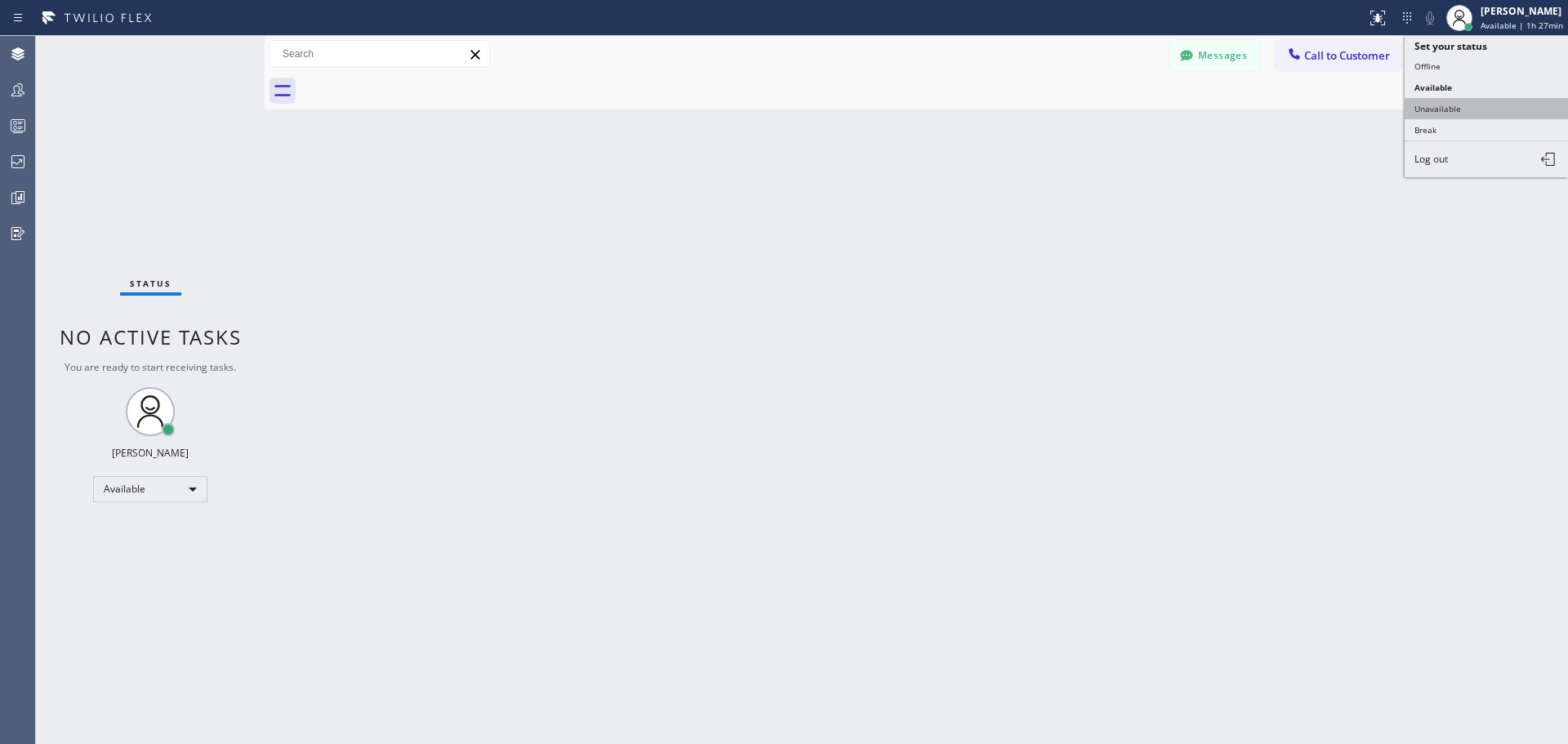
click at [1487, 99] on button "Unavailable" at bounding box center [1486, 109] width 164 height 21
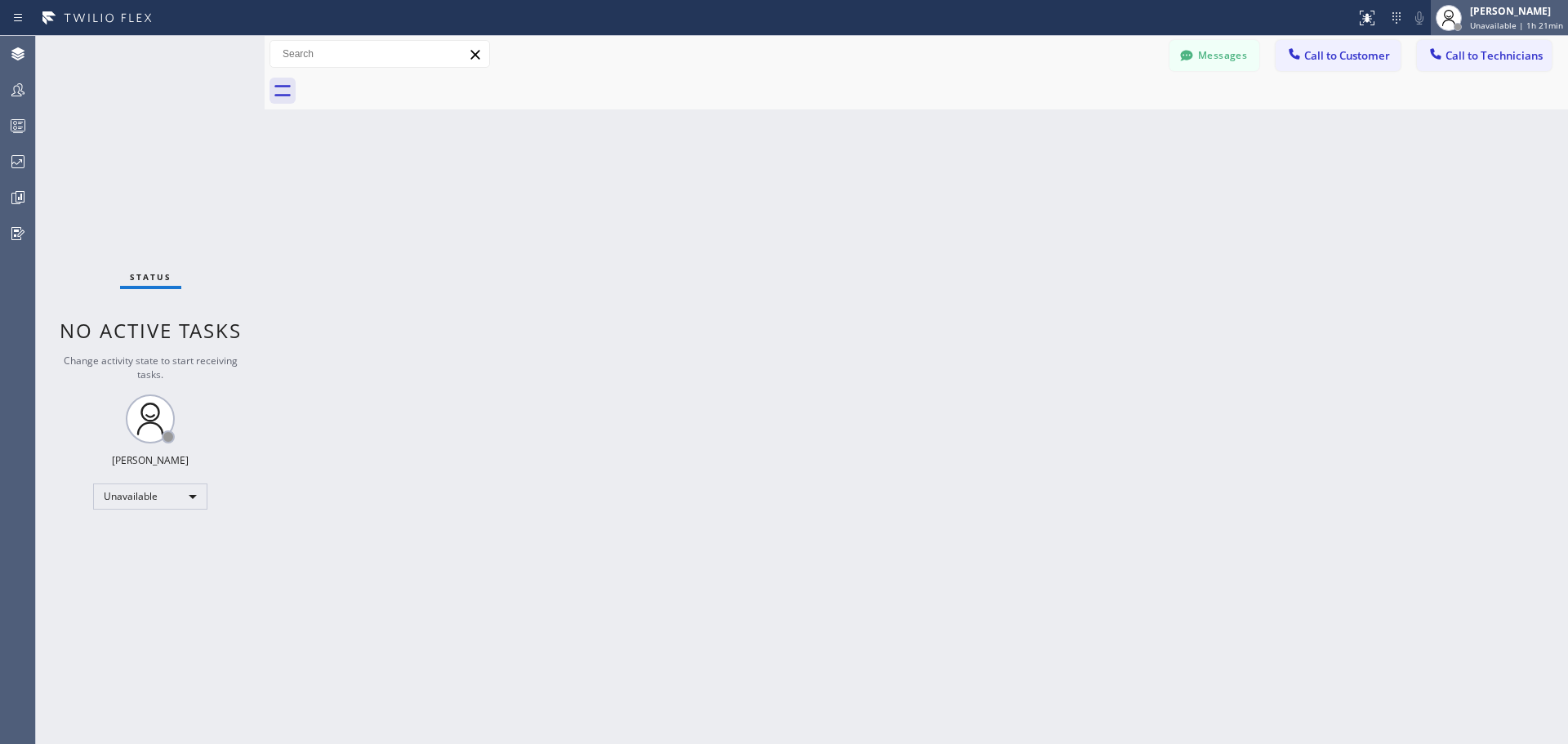
click at [1504, 25] on span "Unavailable | 1h 21min" at bounding box center [1516, 25] width 93 height 12
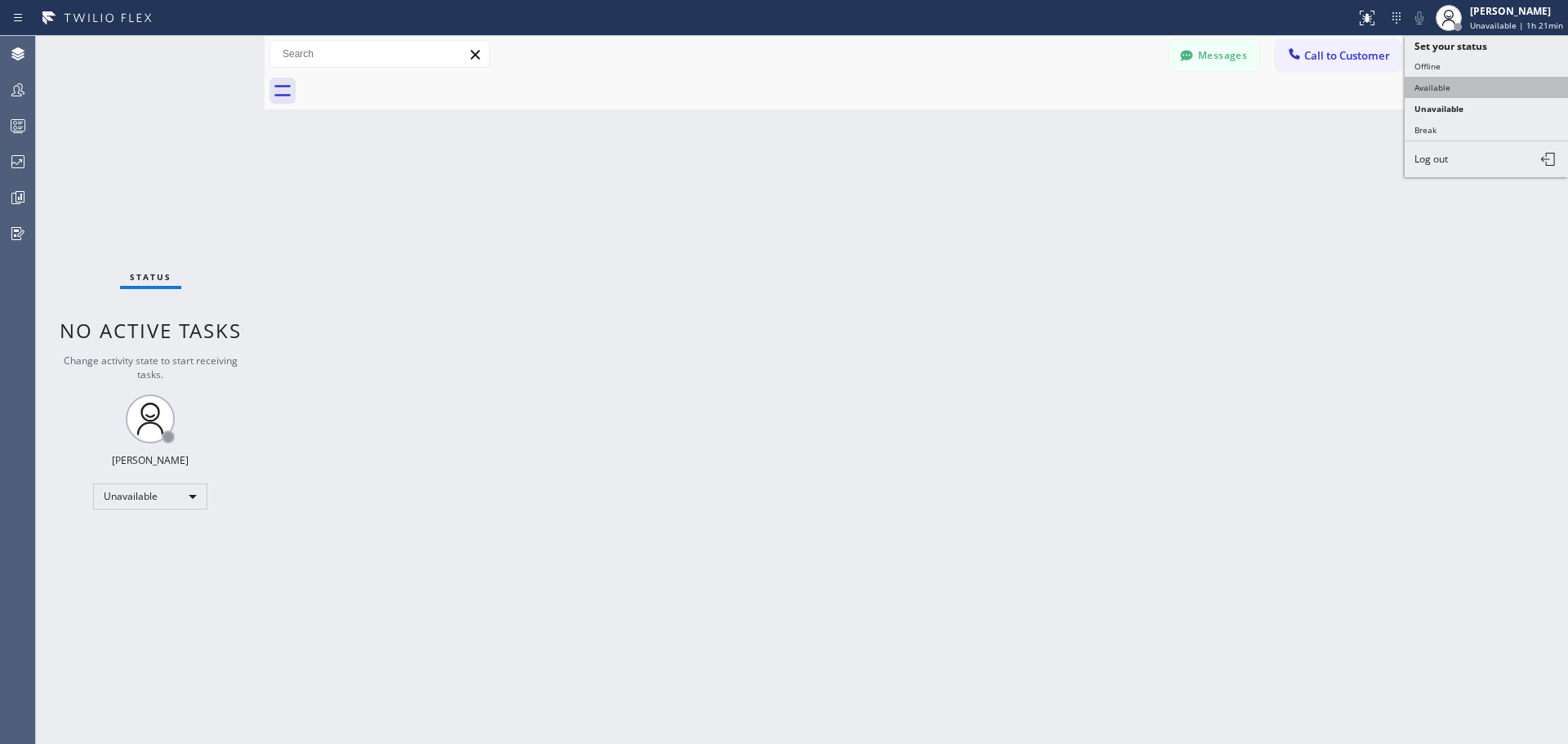
click at [1473, 92] on button "Available" at bounding box center [1486, 87] width 164 height 21
